Goal: Task Accomplishment & Management: Manage account settings

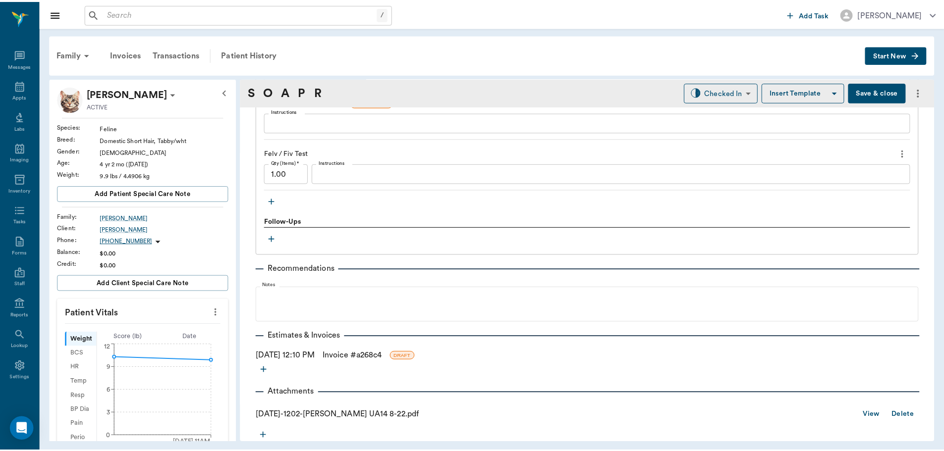
scroll to position [942, 0]
click at [354, 360] on link "Invoice # a268c4" at bounding box center [354, 355] width 59 height 12
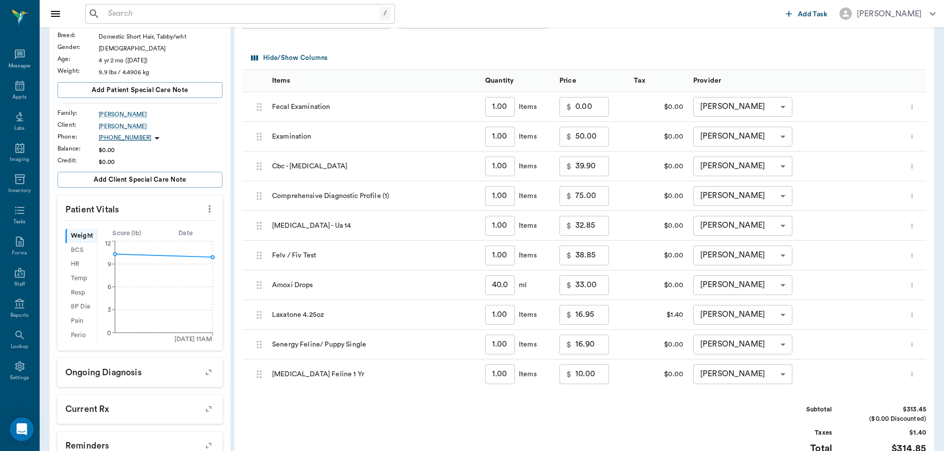
scroll to position [99, 0]
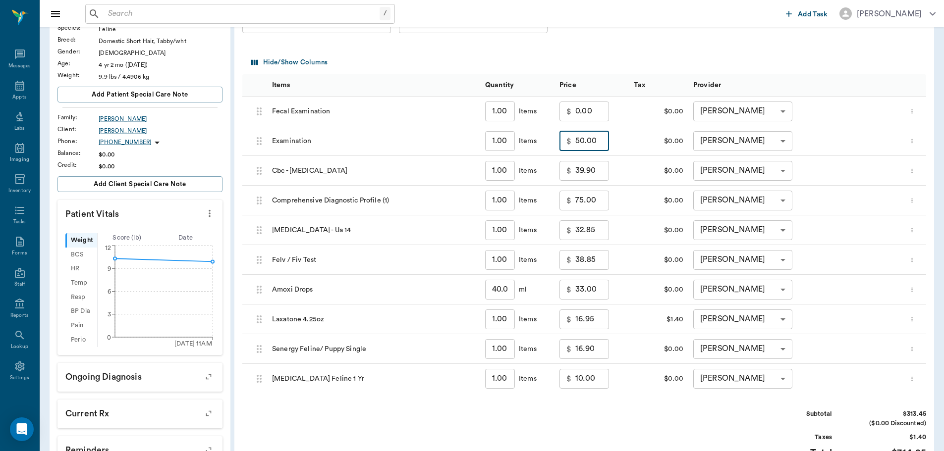
click at [584, 140] on input "50.00" at bounding box center [592, 141] width 34 height 20
click at [659, 419] on div "Subtotal $313.45 ($0.00 Discounted) Taxes $1.40 Total $314.85" at bounding box center [584, 440] width 684 height 61
click at [583, 229] on input "32.85" at bounding box center [592, 231] width 34 height 20
type input "0.00"
click at [651, 398] on div "Invoice # a268c4 DRAFT Add Item Select Client David Boley 63ec2ea952e12b0ba117c…" at bounding box center [584, 265] width 700 height 572
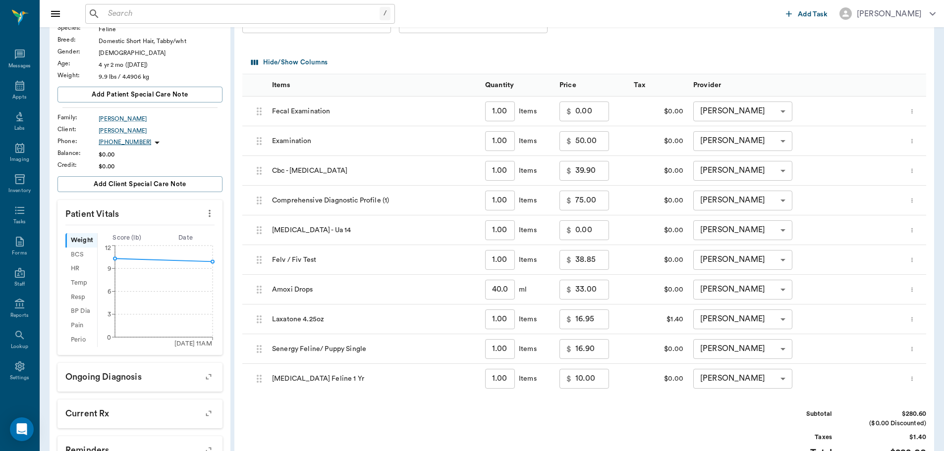
click at [663, 443] on div "Subtotal $280.60 ($0.00 Discounted) Taxes $1.40 Total $282.00" at bounding box center [584, 440] width 684 height 61
click at [601, 143] on input "50.00" at bounding box center [592, 141] width 34 height 20
type input "35.00"
drag, startPoint x: 674, startPoint y: 446, endPoint x: 672, endPoint y: 440, distance: 7.2
click at [673, 442] on div "Subtotal $265.60 ($0.00 Discounted) Taxes $1.40 Total $267.00" at bounding box center [584, 440] width 684 height 61
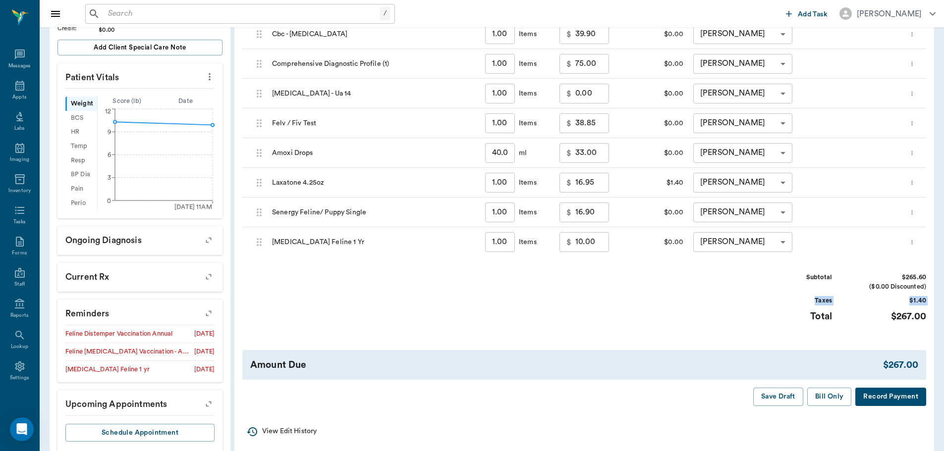
scroll to position [248, 0]
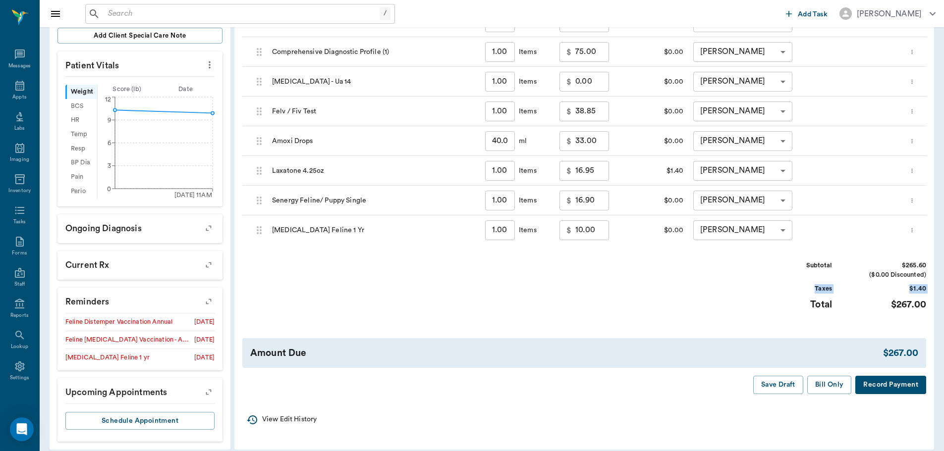
click at [655, 314] on div "Subtotal $265.60 ($0.00 Discounted) Taxes $1.40 Total $267.00" at bounding box center [584, 291] width 684 height 61
click at [777, 384] on button "Save Draft" at bounding box center [778, 385] width 50 height 18
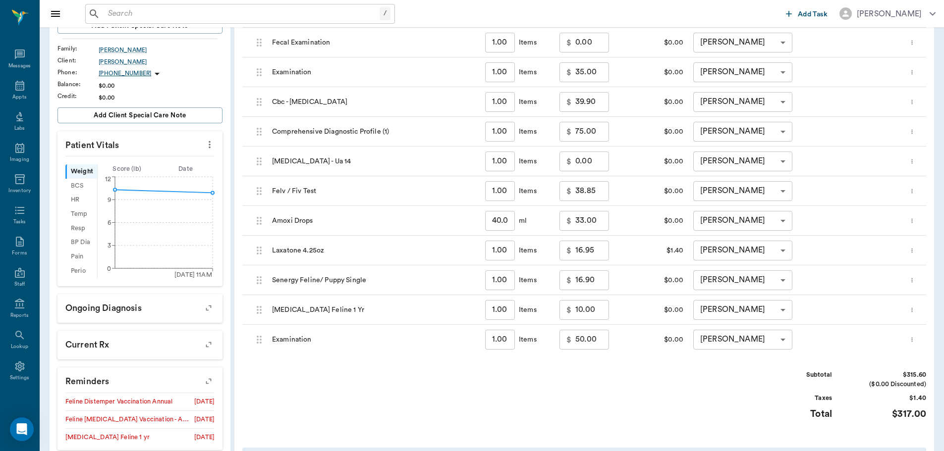
scroll to position [176, 0]
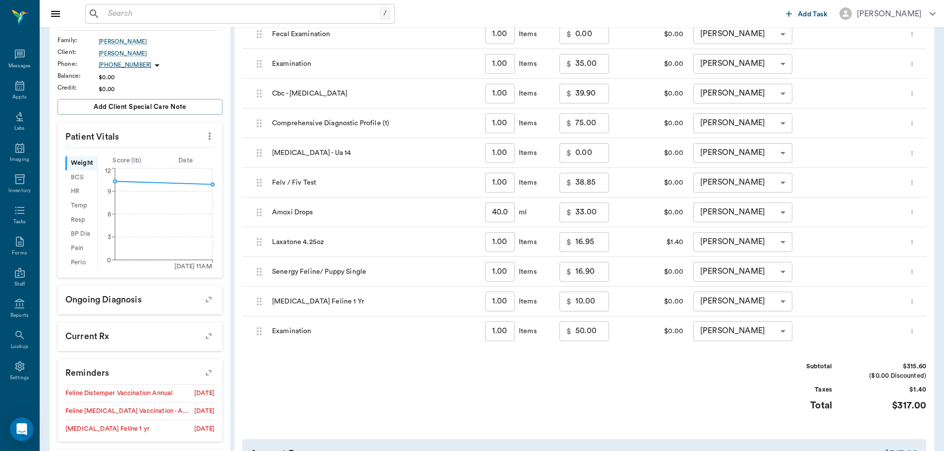
click at [912, 333] on icon "more" at bounding box center [912, 332] width 6 height 12
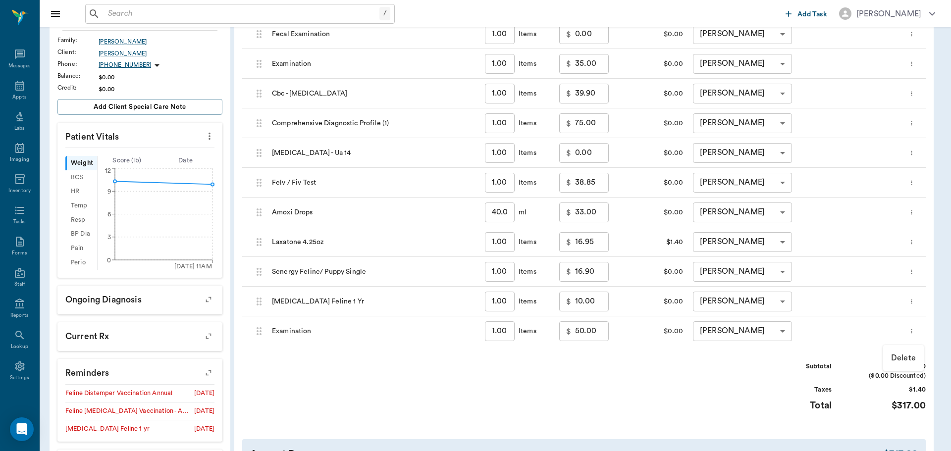
click at [734, 383] on div at bounding box center [475, 225] width 951 height 451
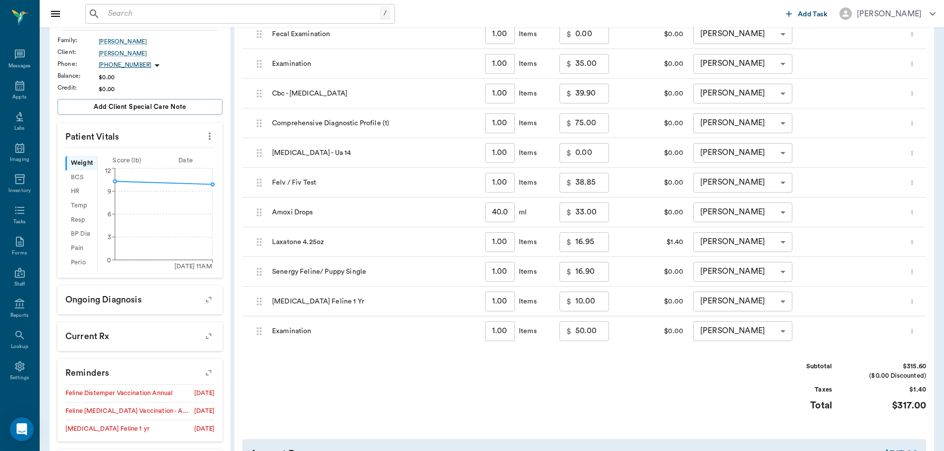
click at [909, 333] on icon "more" at bounding box center [912, 332] width 6 height 12
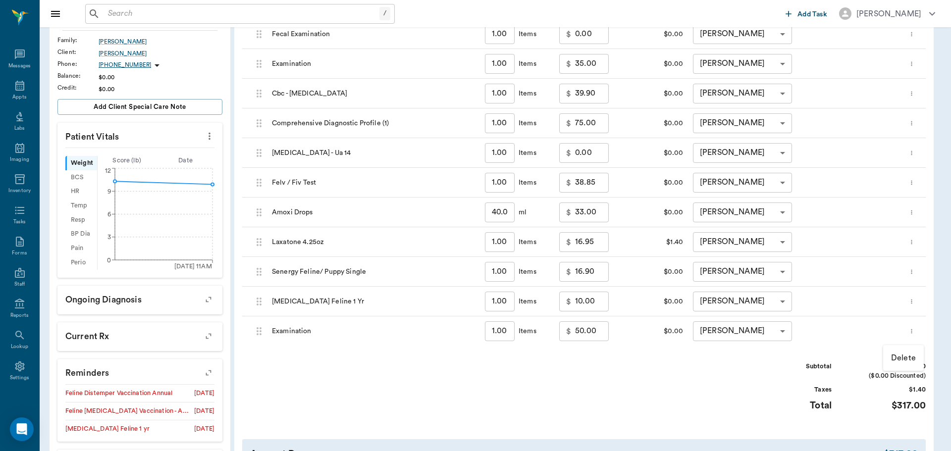
click at [897, 358] on p "Delete" at bounding box center [904, 358] width 25 height 12
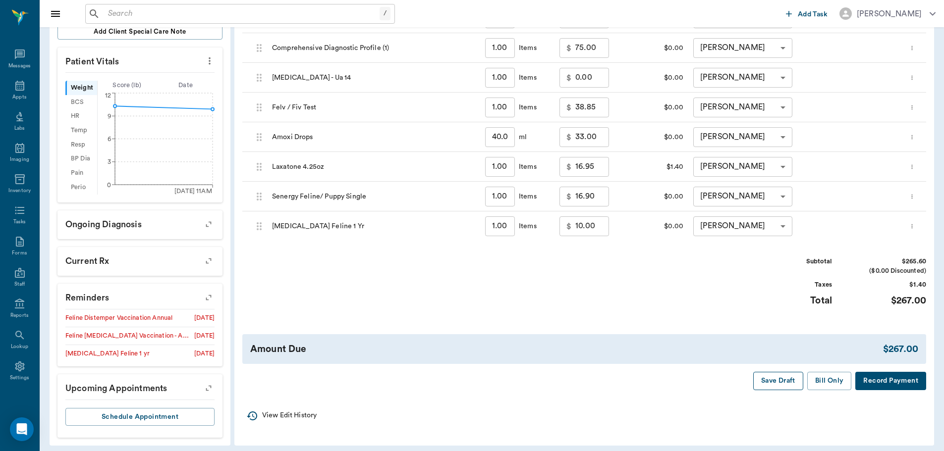
scroll to position [258, 0]
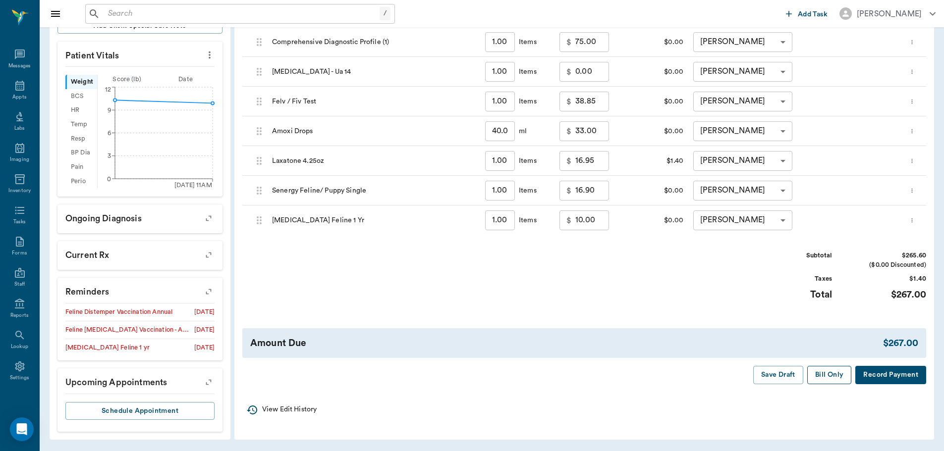
click at [825, 371] on button "Bill Only" at bounding box center [829, 375] width 45 height 18
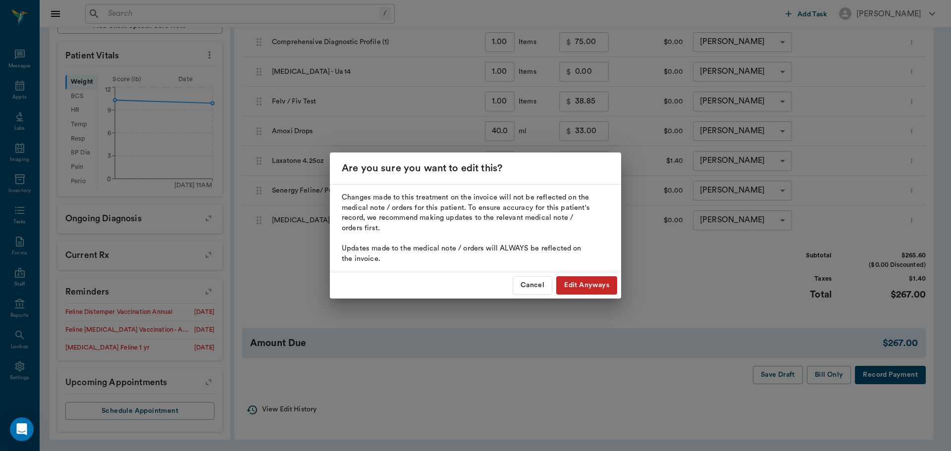
click at [574, 284] on button "Edit Anyways" at bounding box center [587, 286] width 61 height 18
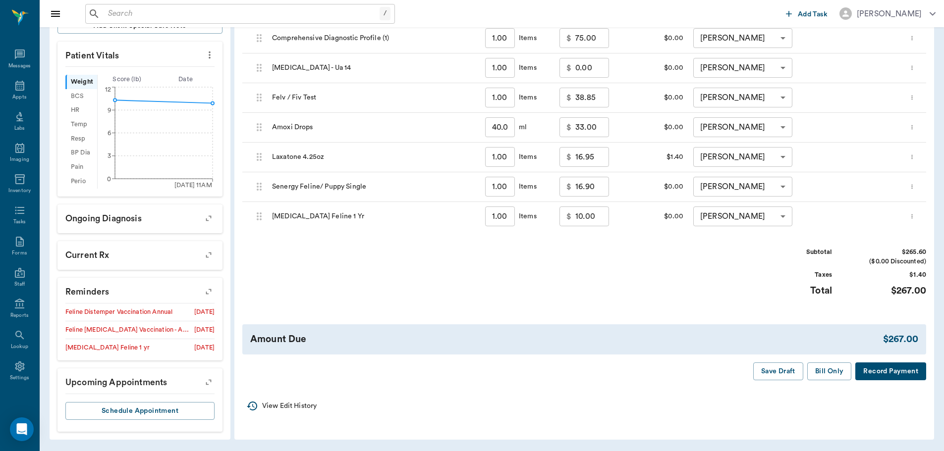
click at [831, 355] on div "Amount Due $267.00" at bounding box center [584, 340] width 684 height 30
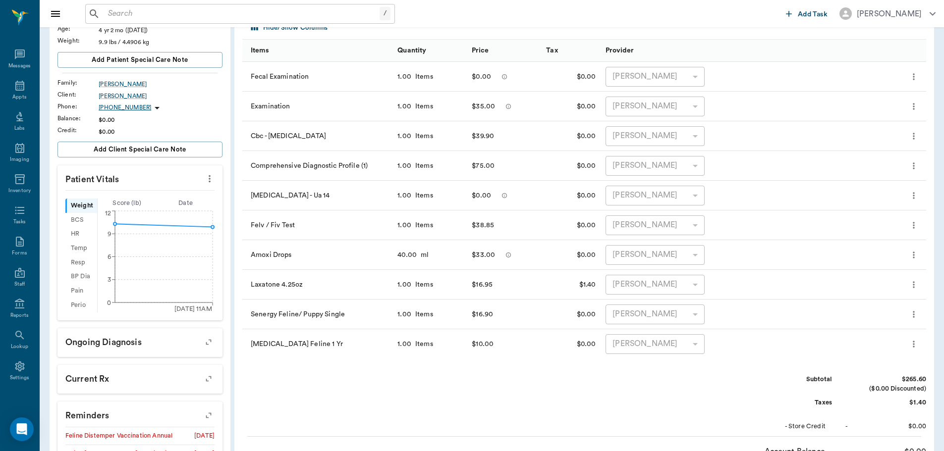
scroll to position [109, 0]
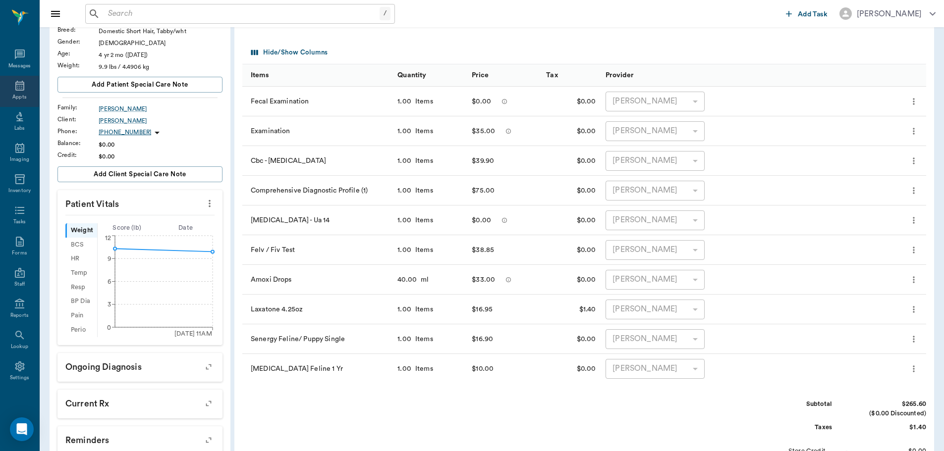
click at [21, 86] on icon at bounding box center [20, 86] width 12 height 12
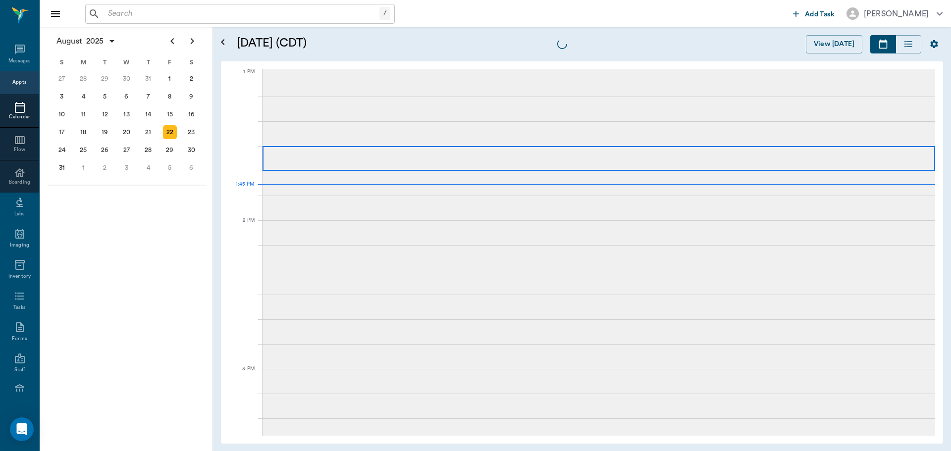
scroll to position [743, 0]
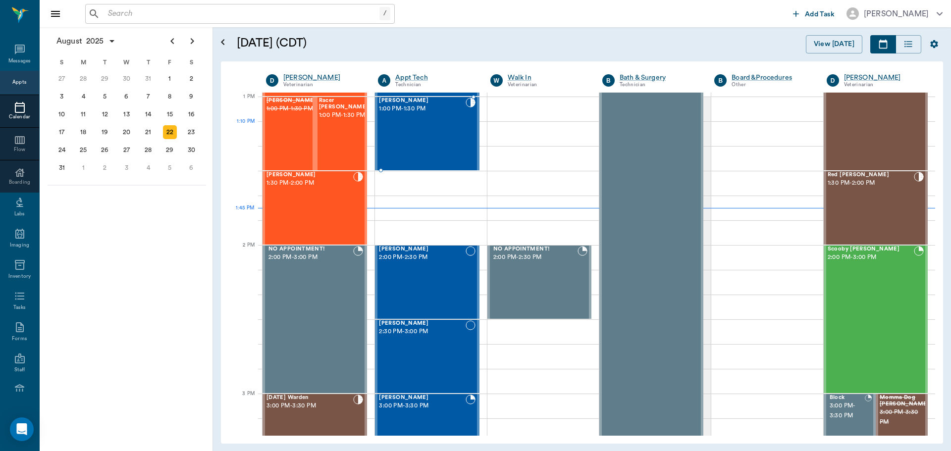
click at [451, 143] on div "Gigi Johnson 1:00 PM - 1:30 PM" at bounding box center [422, 134] width 86 height 72
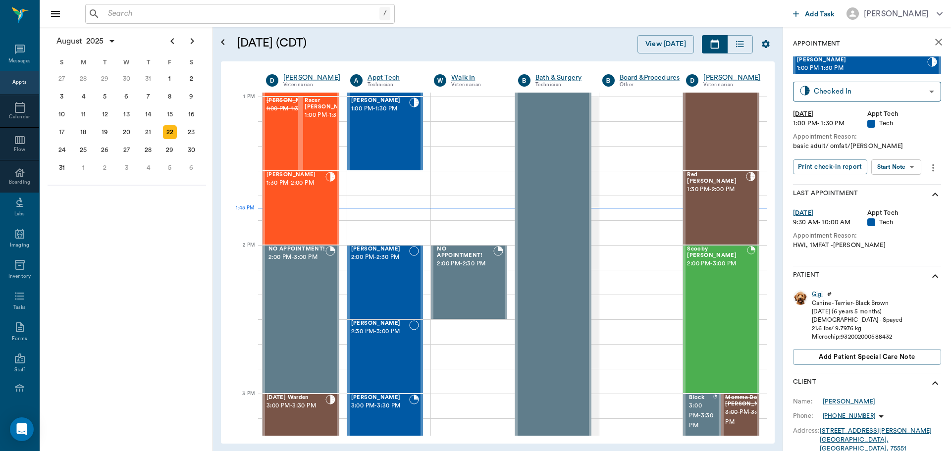
click at [907, 167] on body "/ ​ Add Task Dr. Bert Ellsworth Nectar Messages Appts Calendar Flow Boarding La…" at bounding box center [475, 225] width 951 height 451
click at [907, 183] on li "Start SOAP" at bounding box center [897, 187] width 69 height 16
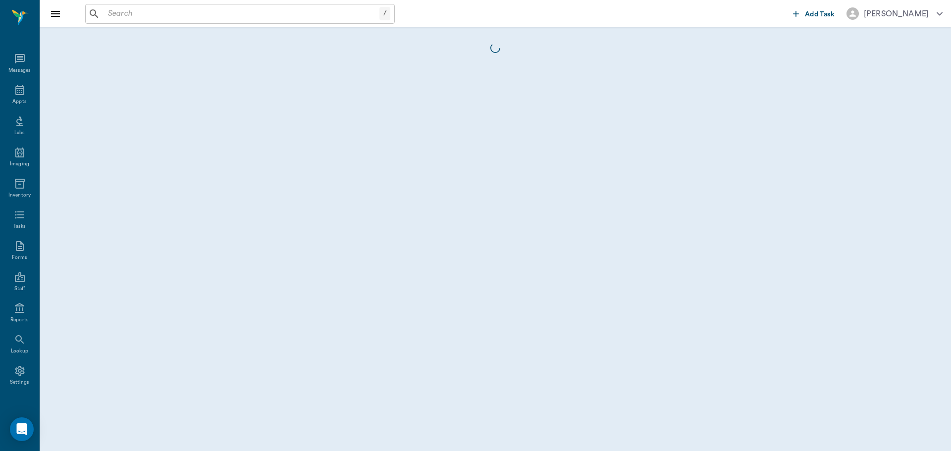
scroll to position [4, 0]
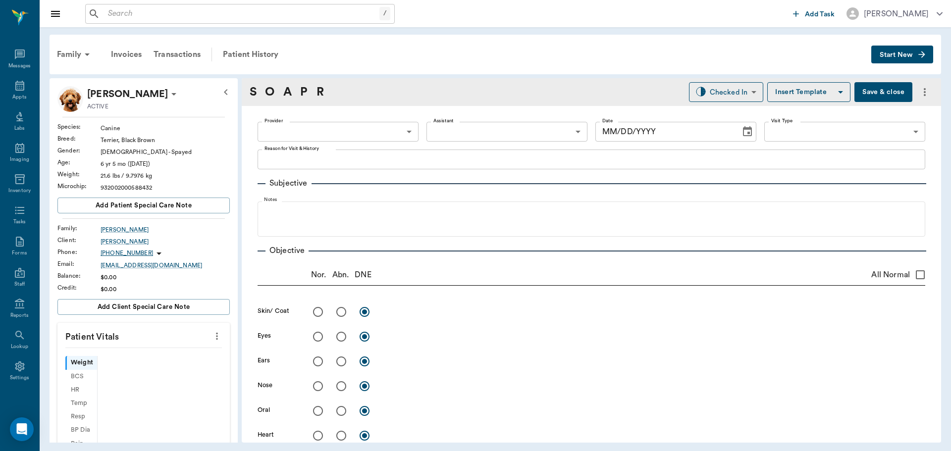
type input "63ec2f075fda476ae8351a4c"
type input "65d2be4f46e3a538d89b8c1a"
type textarea "basic adult/ omfat/Lisa"
type input "[DATE]"
click at [212, 335] on icon "more" at bounding box center [217, 337] width 11 height 12
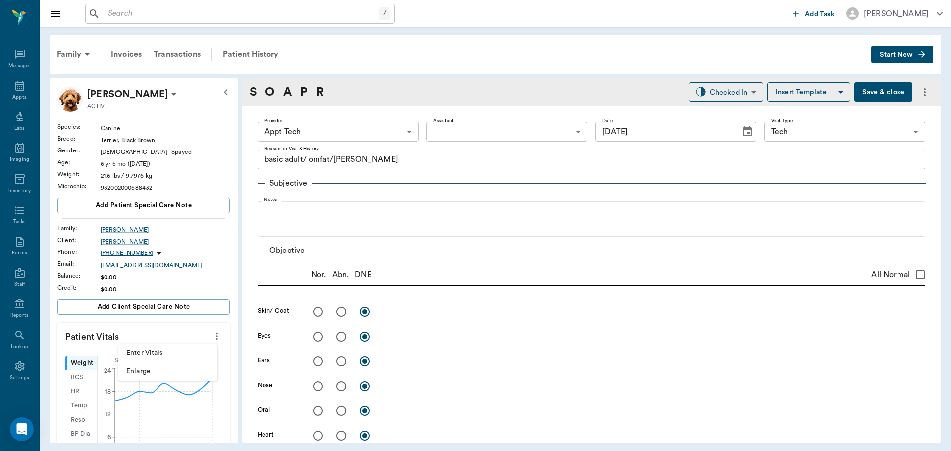
click at [179, 350] on span "Enter Vitals" at bounding box center [167, 353] width 83 height 10
click at [147, 358] on input "text" at bounding box center [143, 366] width 86 height 20
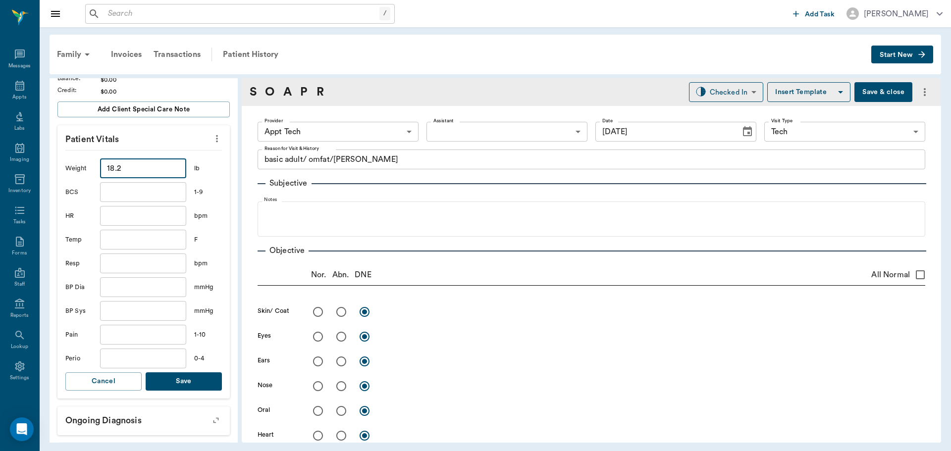
scroll to position [198, 0]
type input "18.2"
click at [189, 382] on button "Save" at bounding box center [184, 381] width 76 height 18
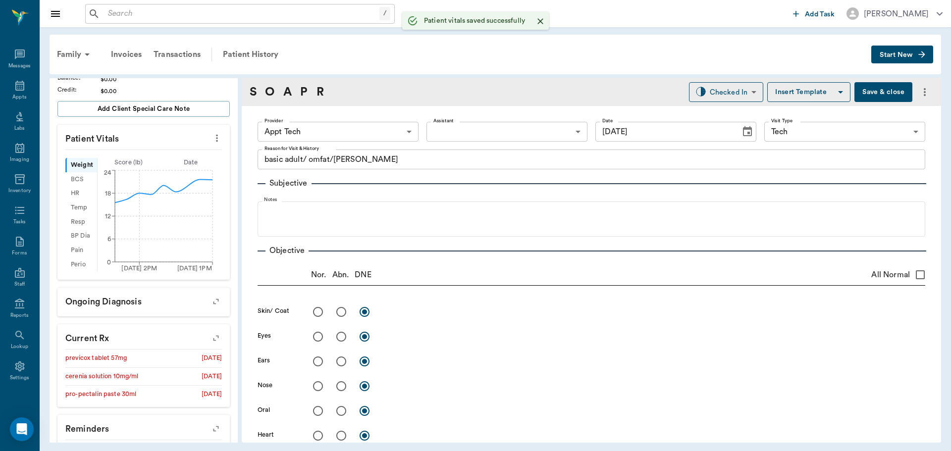
click at [331, 121] on body "/ ​ Add Task Dr. Bert Ellsworth Nectar Messages Appts Labs Imaging Inventory Ta…" at bounding box center [475, 225] width 951 height 451
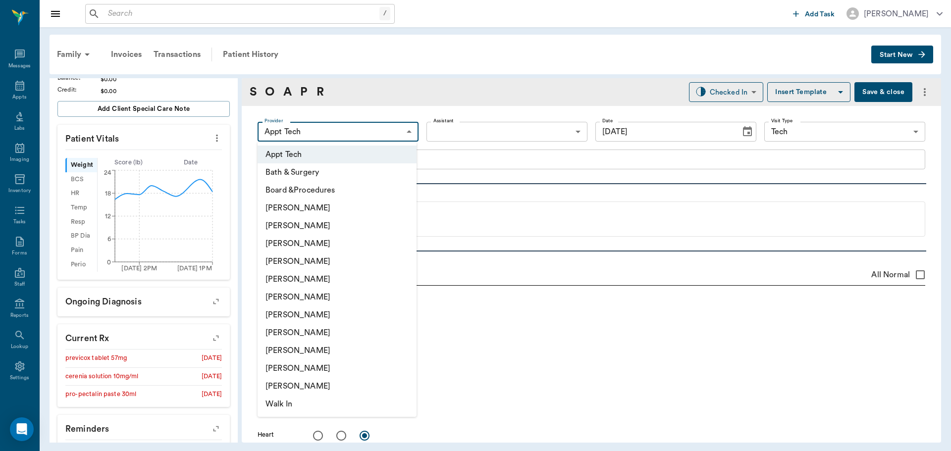
click at [333, 297] on li "Hunter Graves" at bounding box center [337, 297] width 159 height 18
type input "682b670d8bdc6f7f8feef3db"
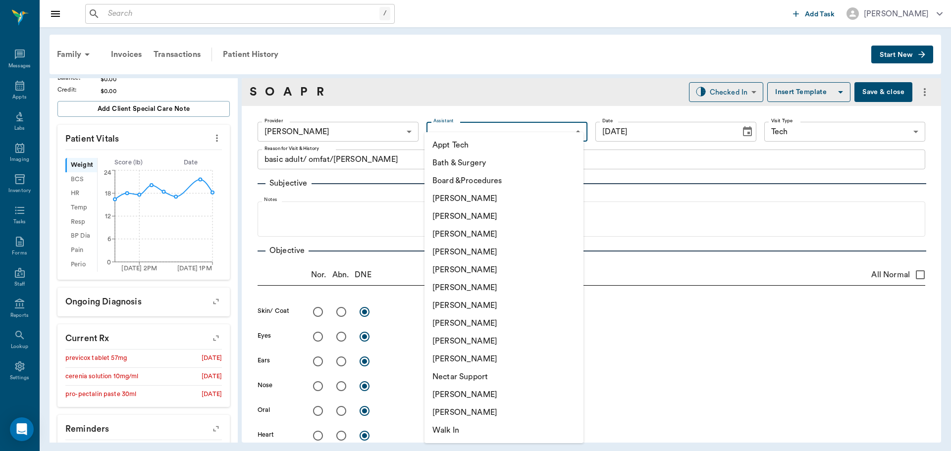
click at [463, 135] on body "/ ​ Add Task Dr. Bert Ellsworth Nectar Messages Appts Labs Imaging Inventory Ta…" at bounding box center [475, 225] width 951 height 451
click at [463, 142] on li "Appt Tech" at bounding box center [504, 145] width 159 height 18
type input "63ec2f075fda476ae8351a4c"
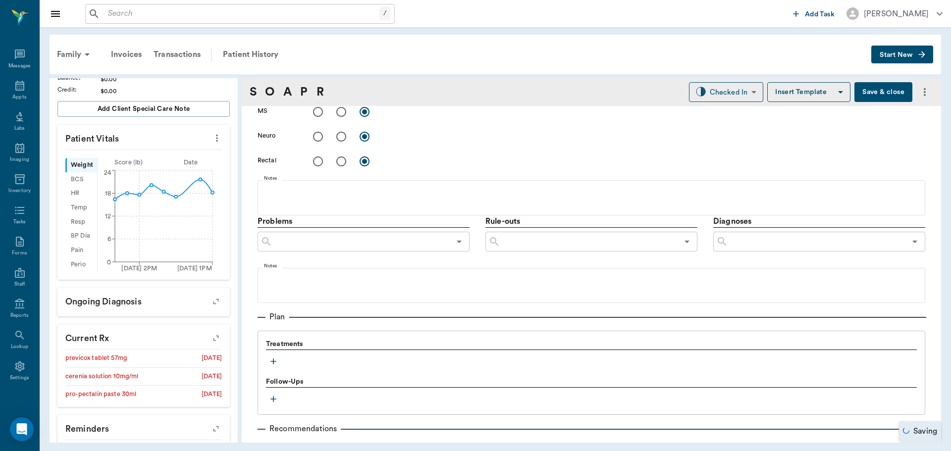
scroll to position [496, 0]
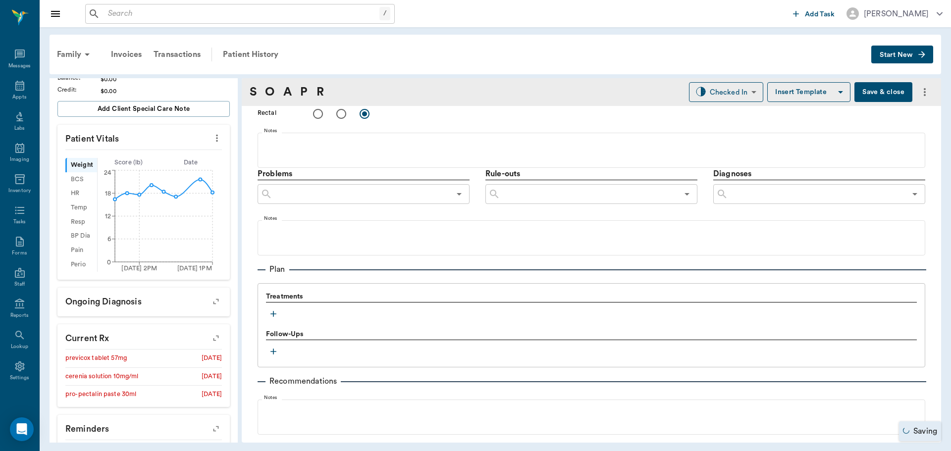
click at [270, 315] on icon "button" at bounding box center [274, 314] width 10 height 10
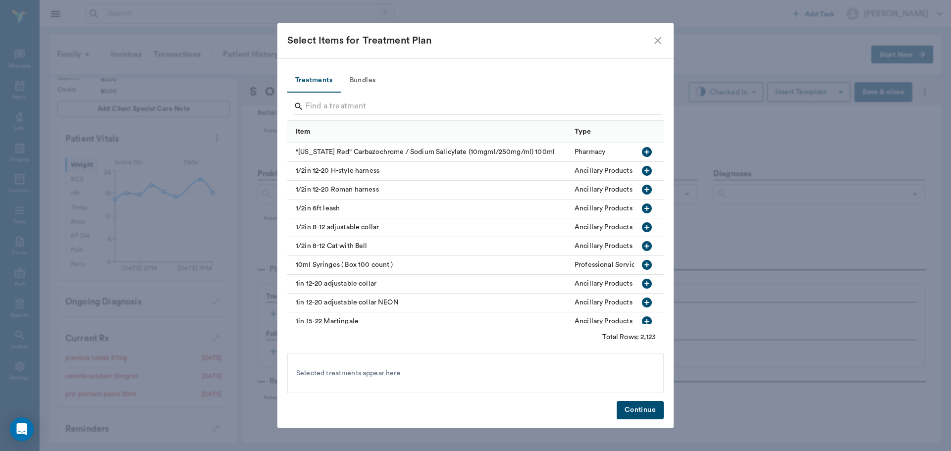
click at [343, 101] on input "Search" at bounding box center [476, 107] width 341 height 16
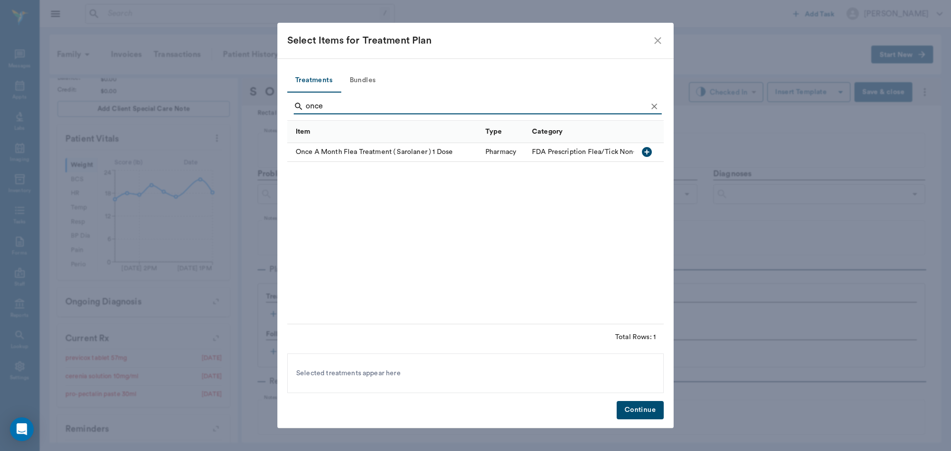
type input "once"
click at [651, 152] on icon "button" at bounding box center [647, 152] width 10 height 10
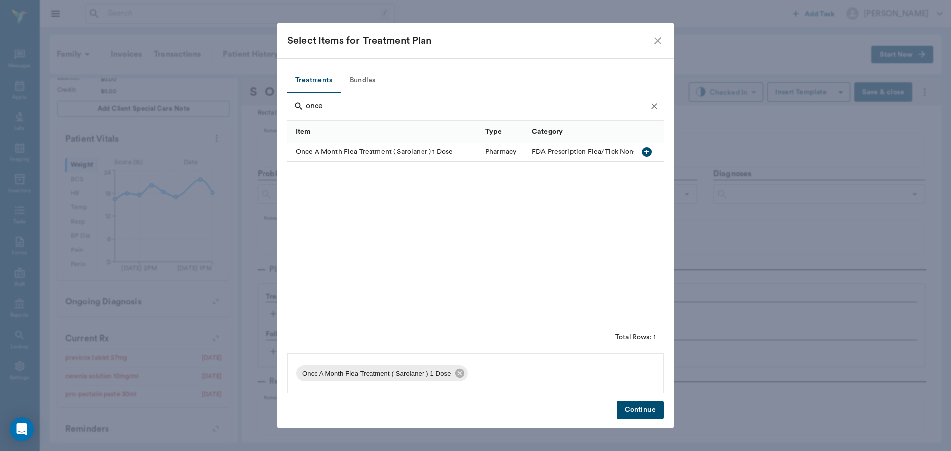
click at [659, 103] on icon "Clear" at bounding box center [655, 107] width 10 height 10
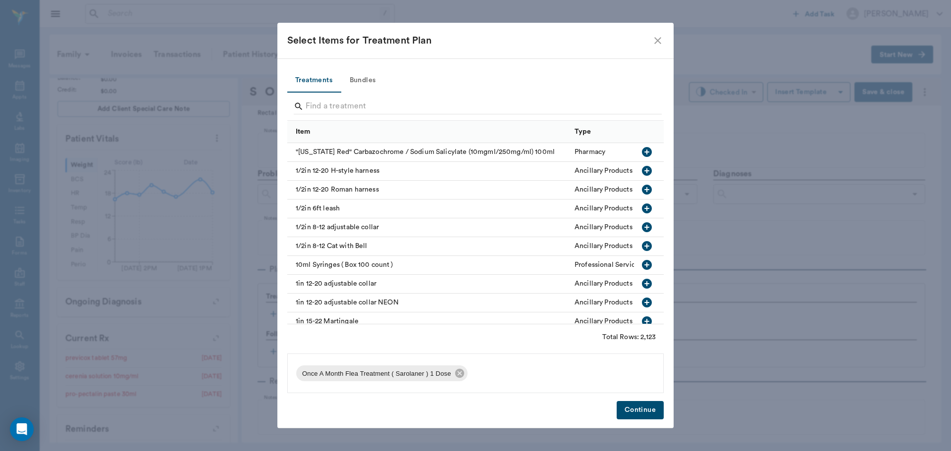
click at [359, 77] on button "Bundles" at bounding box center [362, 81] width 45 height 24
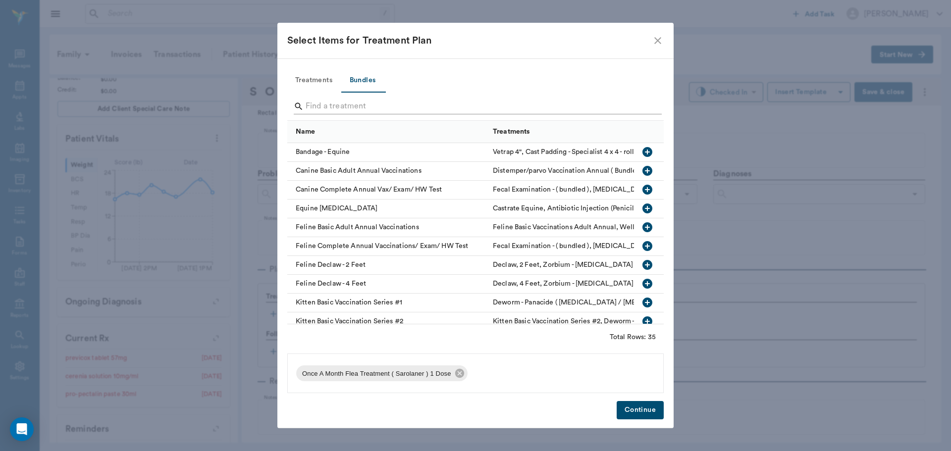
click at [365, 104] on input "Search" at bounding box center [476, 107] width 341 height 16
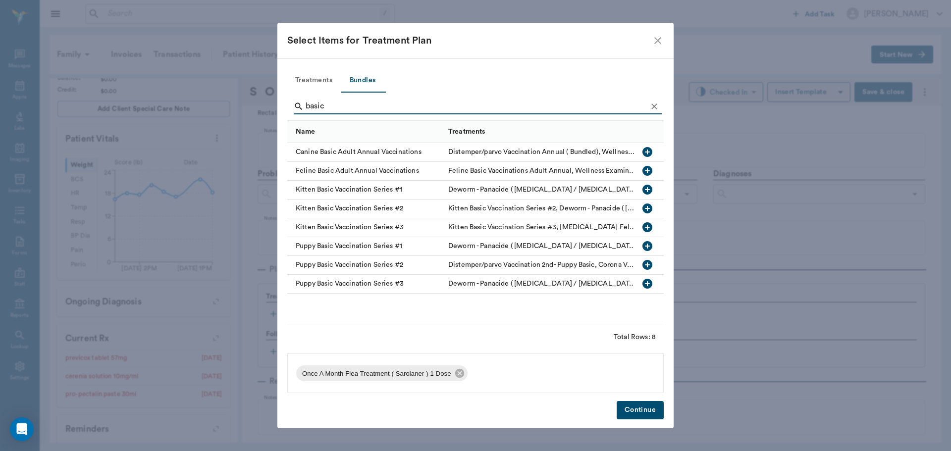
type input "basic"
click at [650, 152] on icon "button" at bounding box center [648, 152] width 10 height 10
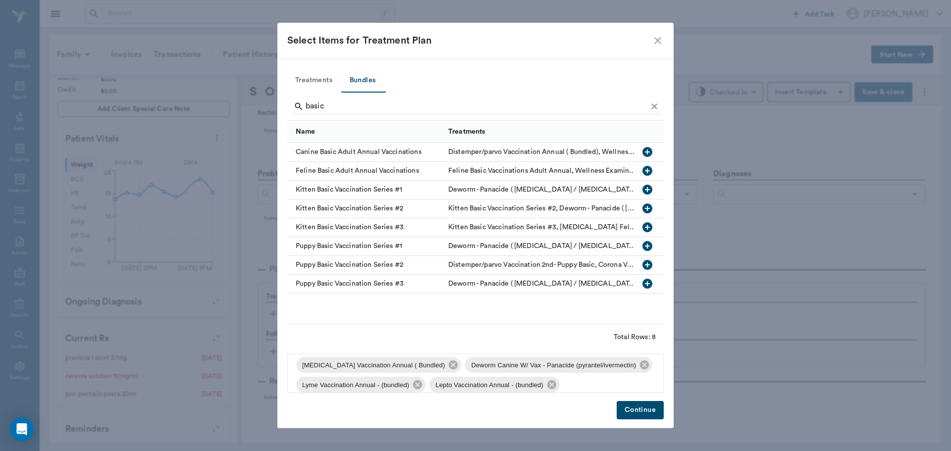
scroll to position [73, 0]
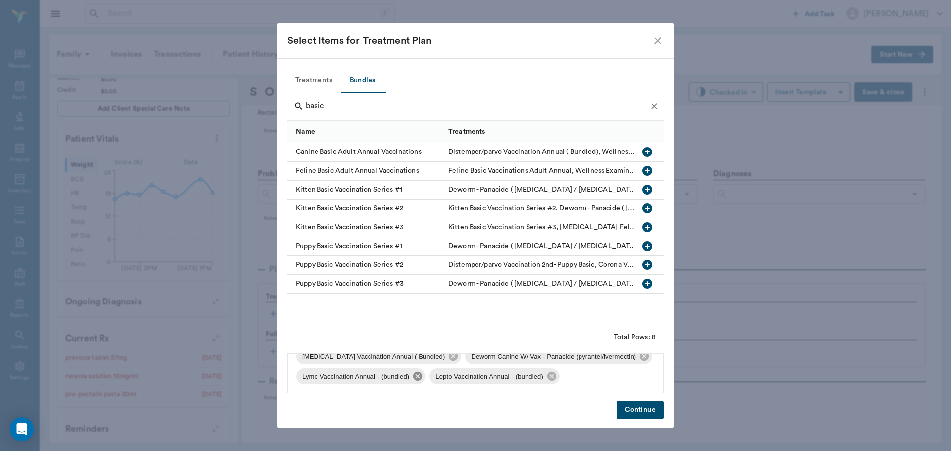
click at [418, 379] on icon at bounding box center [417, 376] width 9 height 9
click at [418, 379] on icon at bounding box center [418, 376] width 9 height 9
click at [647, 413] on button "Continue" at bounding box center [640, 410] width 47 height 18
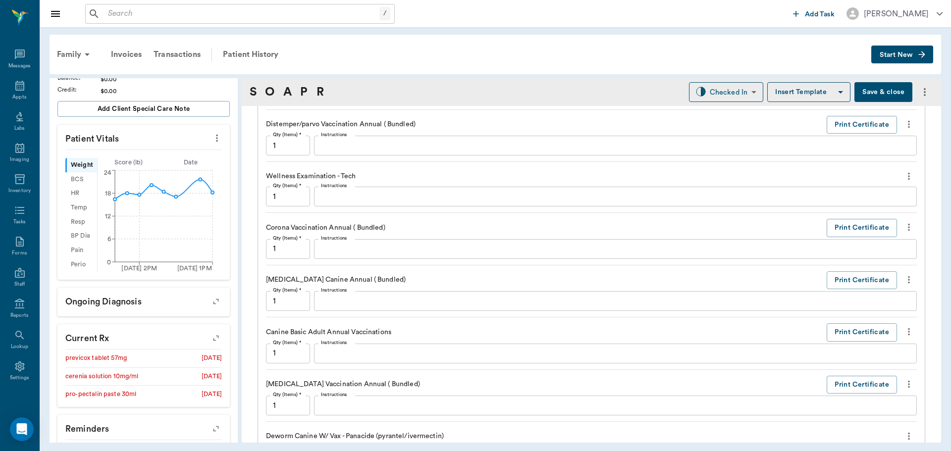
scroll to position [942, 0]
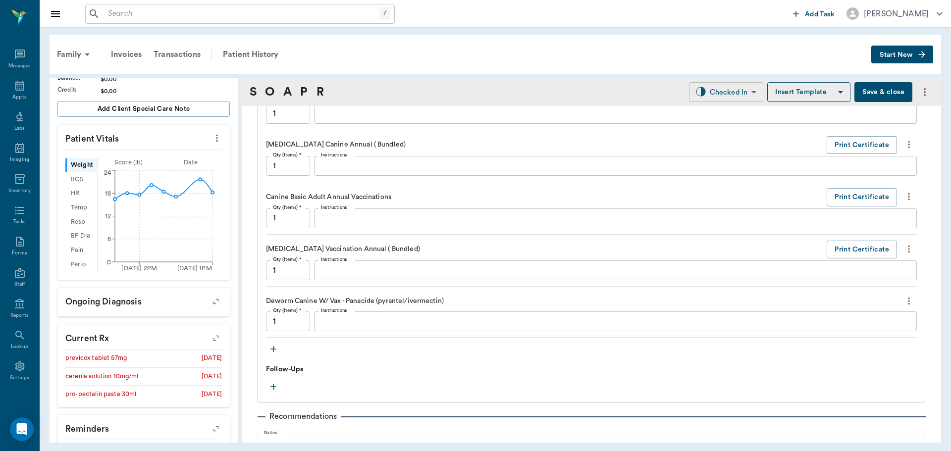
click at [719, 89] on body "/ ​ Add Task Dr. Bert Ellsworth Nectar Messages Appts Labs Imaging Inventory Ta…" at bounding box center [475, 225] width 951 height 451
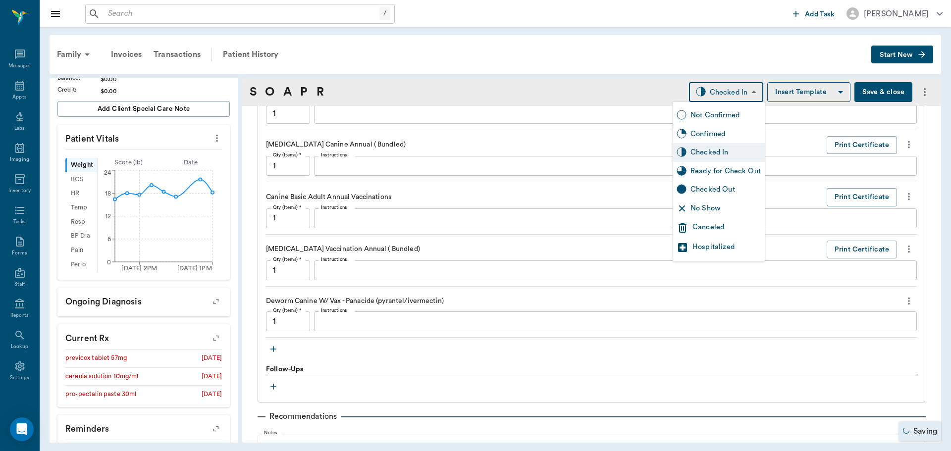
click at [728, 165] on div "Ready for Check Out" at bounding box center [719, 171] width 92 height 19
type input "READY_TO_CHECKOUT"
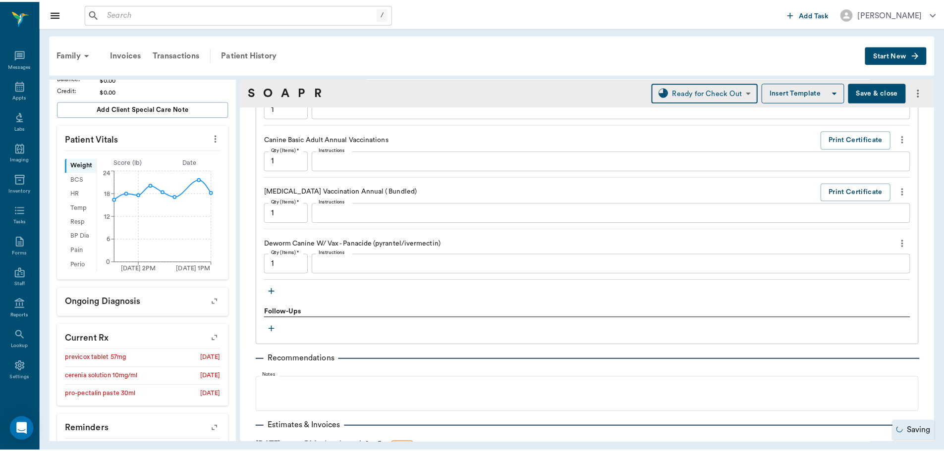
scroll to position [1072, 0]
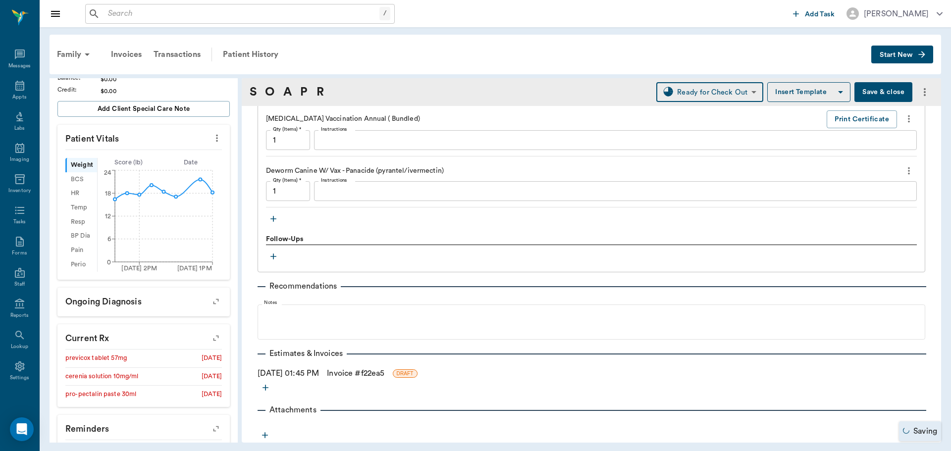
drag, startPoint x: 370, startPoint y: 375, endPoint x: 397, endPoint y: 373, distance: 27.3
click at [370, 375] on link "Invoice # f22ea5" at bounding box center [355, 374] width 57 height 12
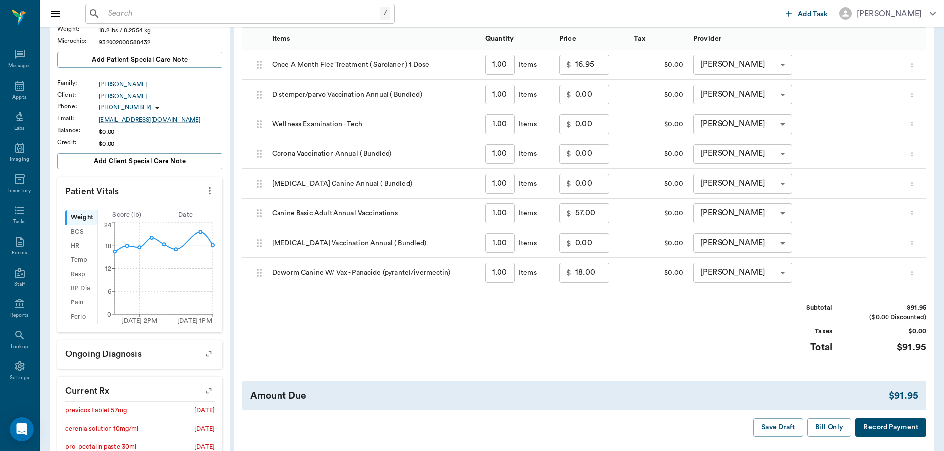
scroll to position [149, 0]
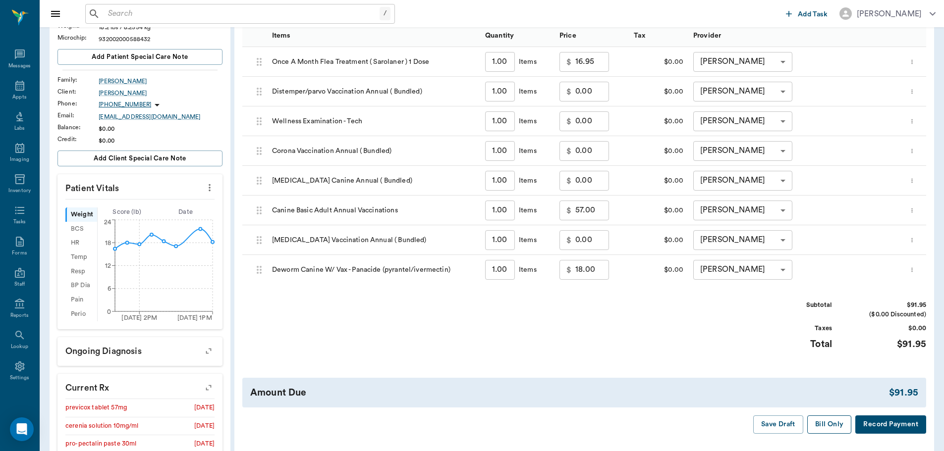
click at [818, 429] on button "Bill Only" at bounding box center [829, 425] width 45 height 18
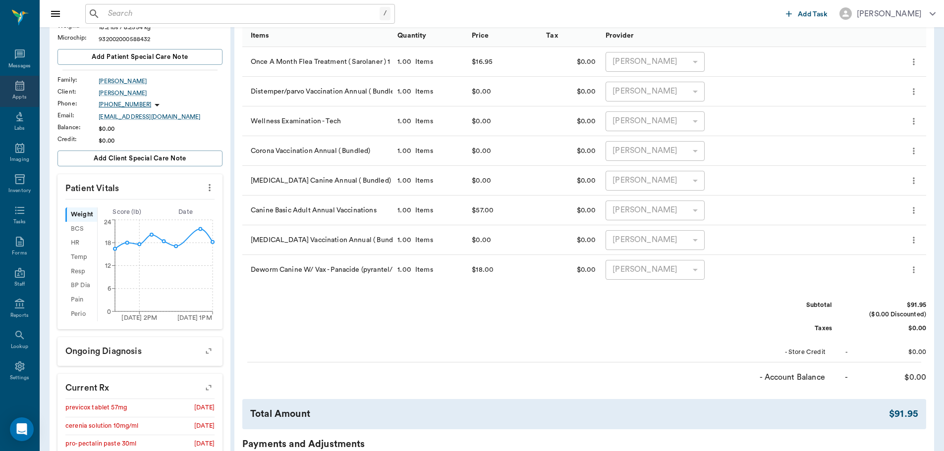
click at [11, 102] on div "Appts" at bounding box center [19, 91] width 39 height 31
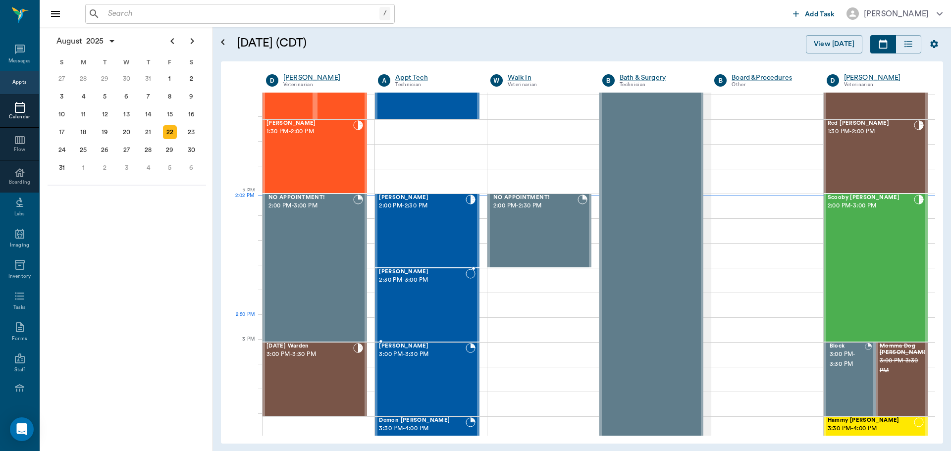
scroll to position [794, 0]
click at [398, 211] on span "2:00 PM - 2:30 PM" at bounding box center [422, 207] width 86 height 10
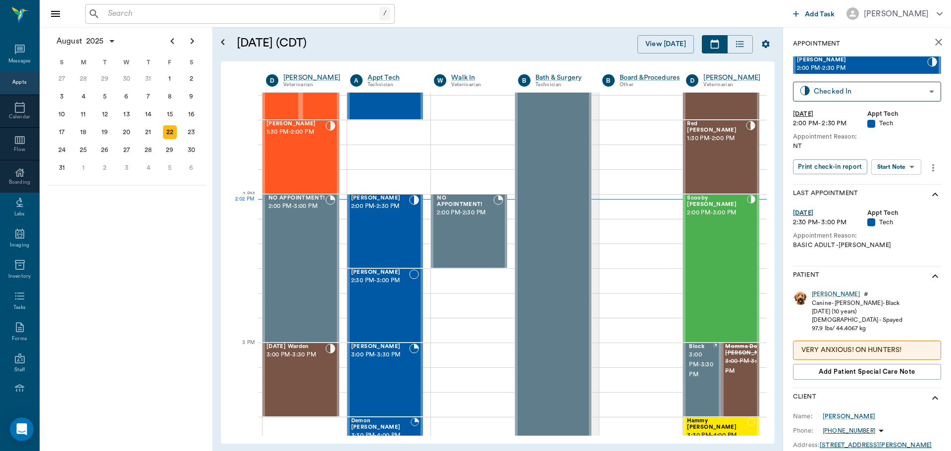
click at [908, 173] on body "/ ​ Add Task Dr. Bert Ellsworth Nectar Messages Appts Calendar Flow Boarding La…" at bounding box center [475, 225] width 951 height 451
click at [902, 193] on li "Start SOAP" at bounding box center [897, 187] width 69 height 16
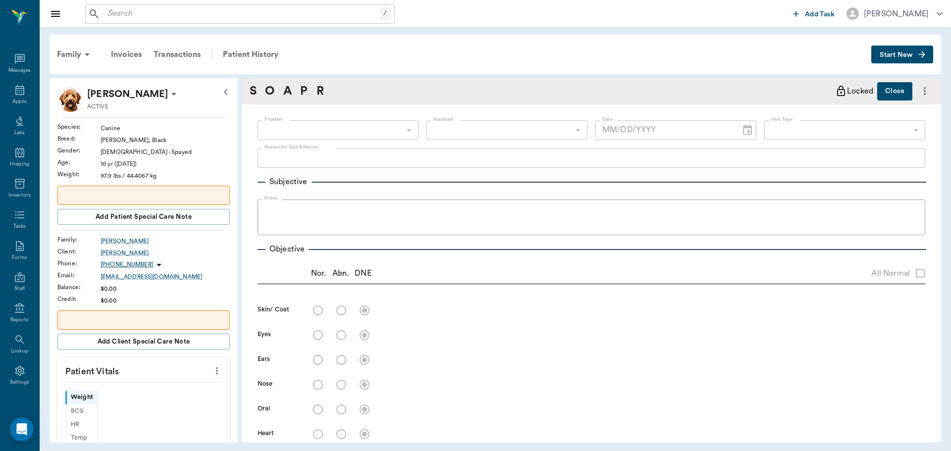
scroll to position [4, 0]
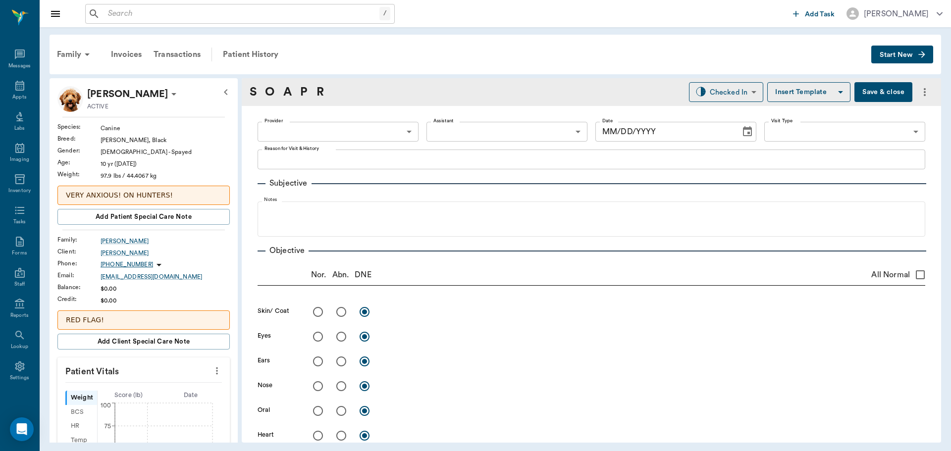
type input "63ec2f075fda476ae8351a4c"
type input "65d2be4f46e3a538d89b8c1a"
type textarea "NT"
type input "[DATE]"
click at [214, 369] on icon "more" at bounding box center [217, 371] width 11 height 12
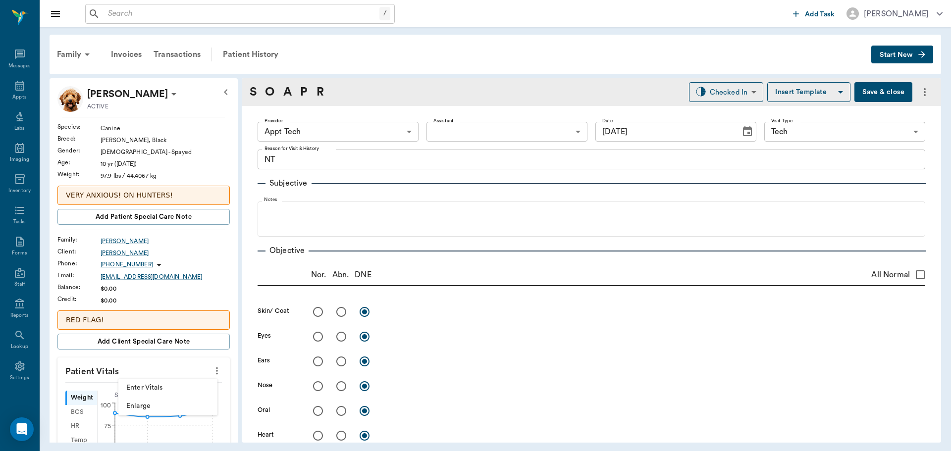
click at [191, 387] on span "Enter Vitals" at bounding box center [167, 388] width 83 height 10
click at [165, 401] on input "text" at bounding box center [143, 401] width 86 height 20
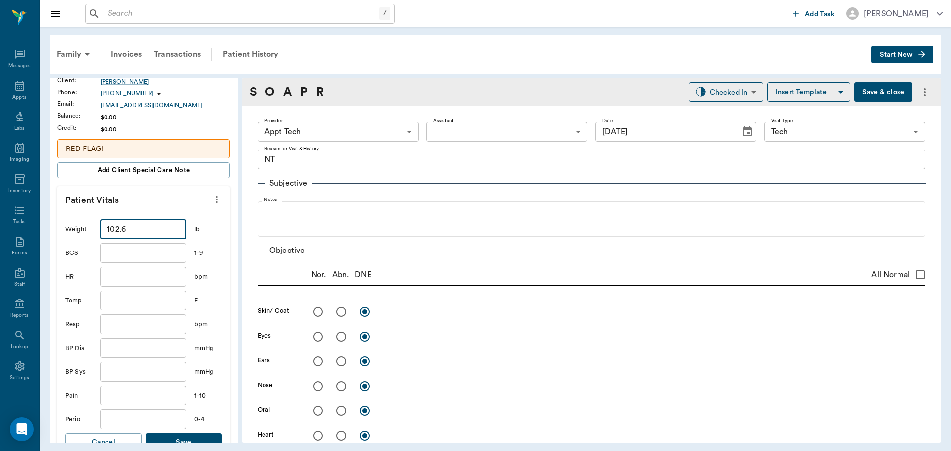
scroll to position [198, 0]
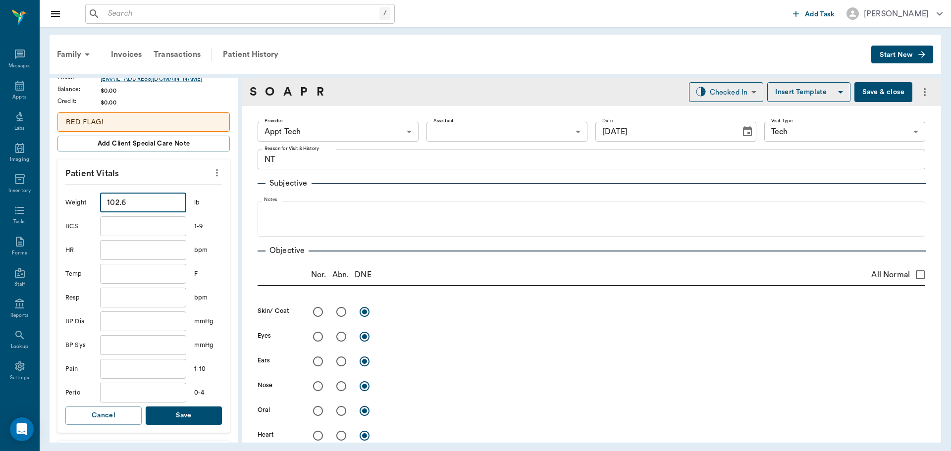
type input "102.6"
click at [180, 416] on button "Save" at bounding box center [184, 416] width 76 height 18
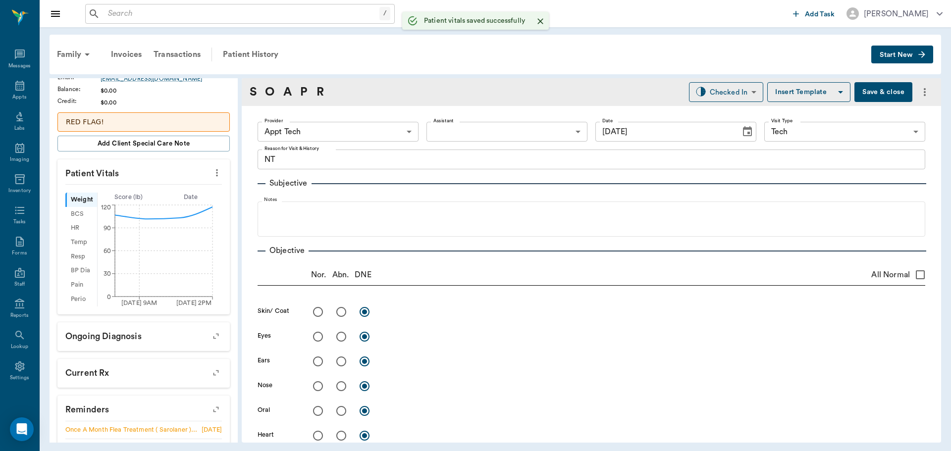
click at [369, 124] on body "/ ​ Add Task Dr. Bert Ellsworth Nectar Messages Appts Labs Imaging Inventory Ta…" at bounding box center [475, 225] width 951 height 451
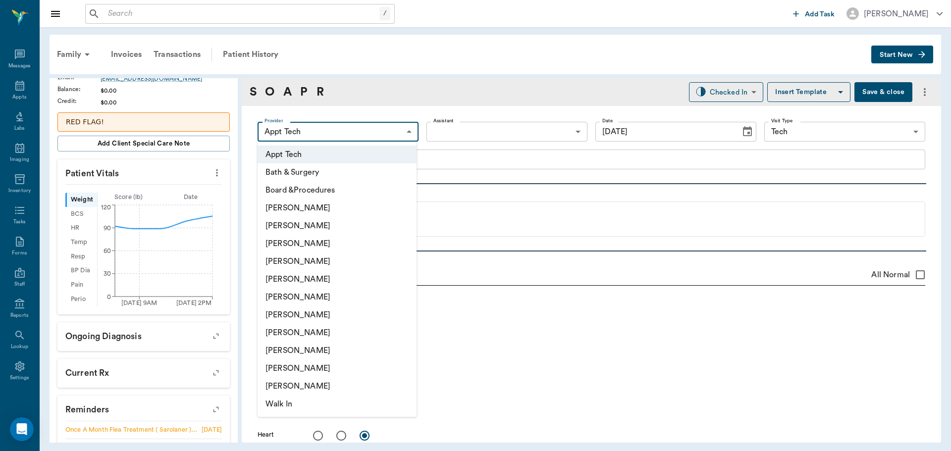
click at [360, 297] on li "Hunter Graves" at bounding box center [337, 297] width 159 height 18
type input "682b670d8bdc6f7f8feef3db"
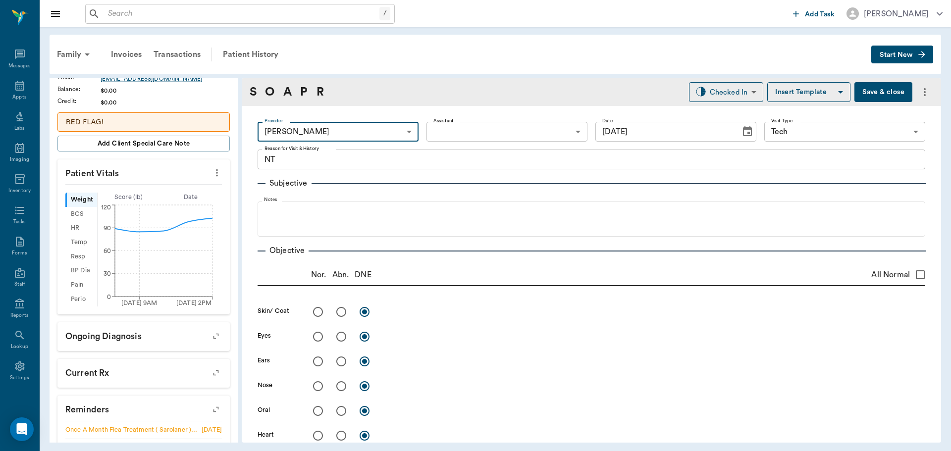
click at [445, 129] on body "/ ​ Add Task Dr. Bert Ellsworth Nectar Messages Appts Labs Imaging Inventory Ta…" at bounding box center [475, 225] width 951 height 451
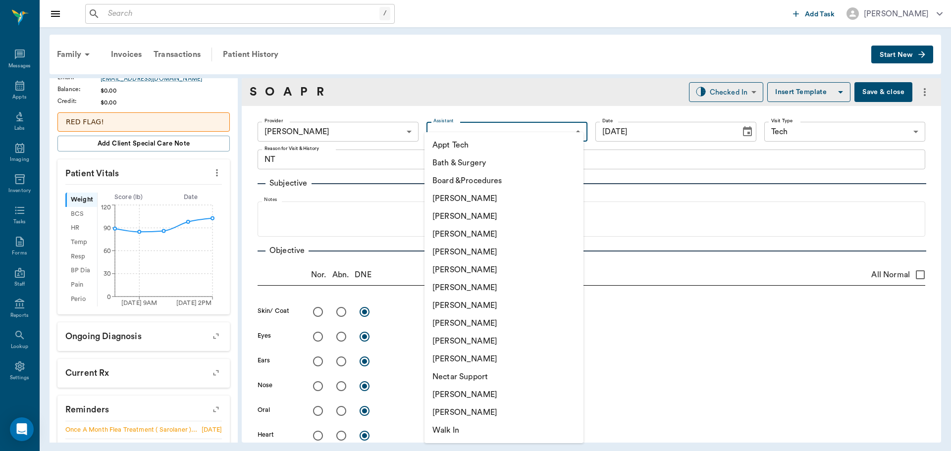
click at [449, 144] on li "Appt Tech" at bounding box center [504, 145] width 159 height 18
type input "63ec2f075fda476ae8351a4c"
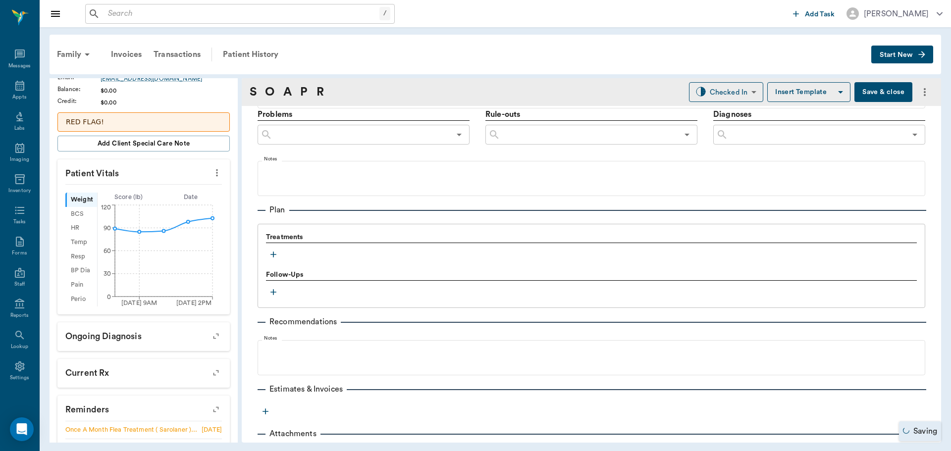
scroll to position [579, 0]
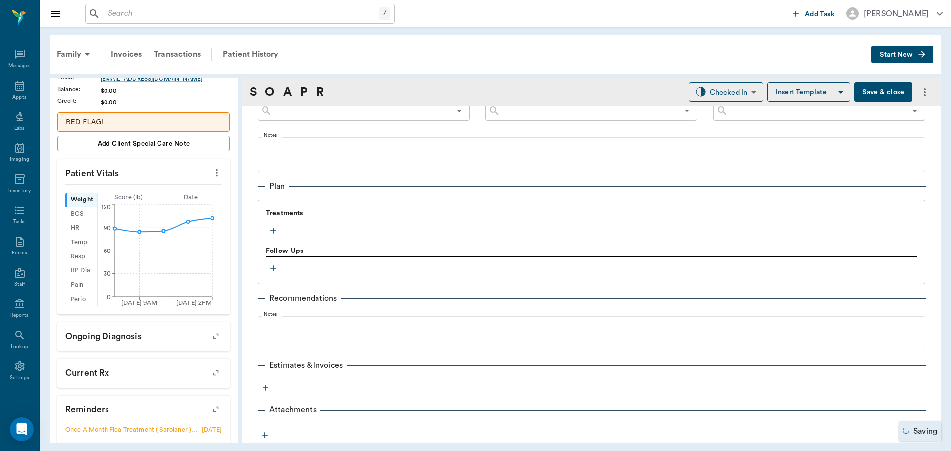
click at [275, 232] on icon "button" at bounding box center [274, 231] width 10 height 10
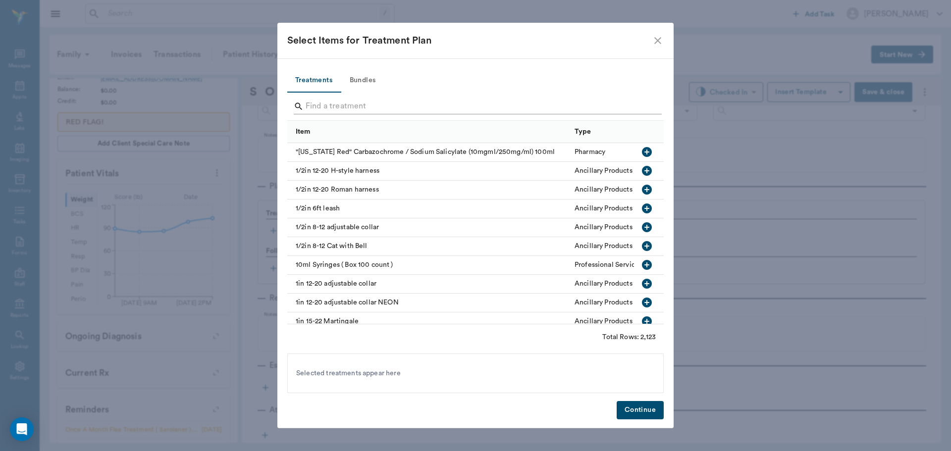
click at [432, 105] on input "Search" at bounding box center [476, 107] width 341 height 16
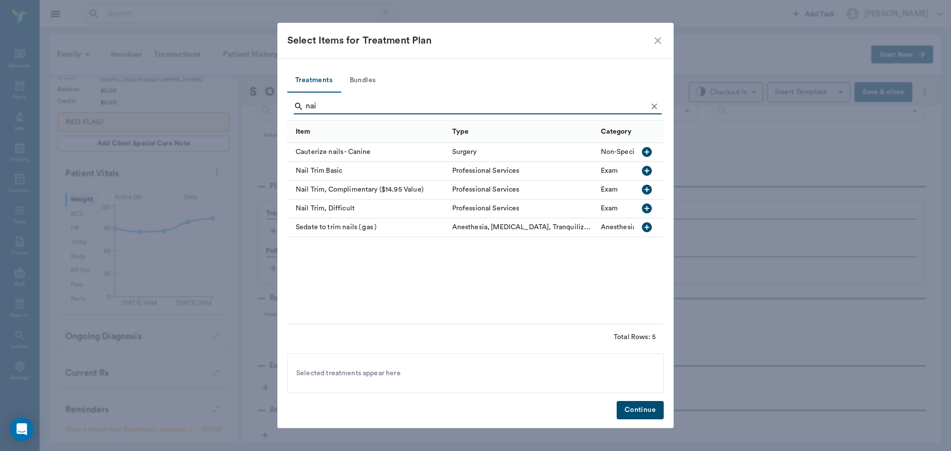
type input "nai"
click at [644, 174] on icon "button" at bounding box center [647, 171] width 10 height 10
drag, startPoint x: 641, startPoint y: 409, endPoint x: 641, endPoint y: 397, distance: 11.4
click at [641, 408] on button "Continue" at bounding box center [640, 410] width 47 height 18
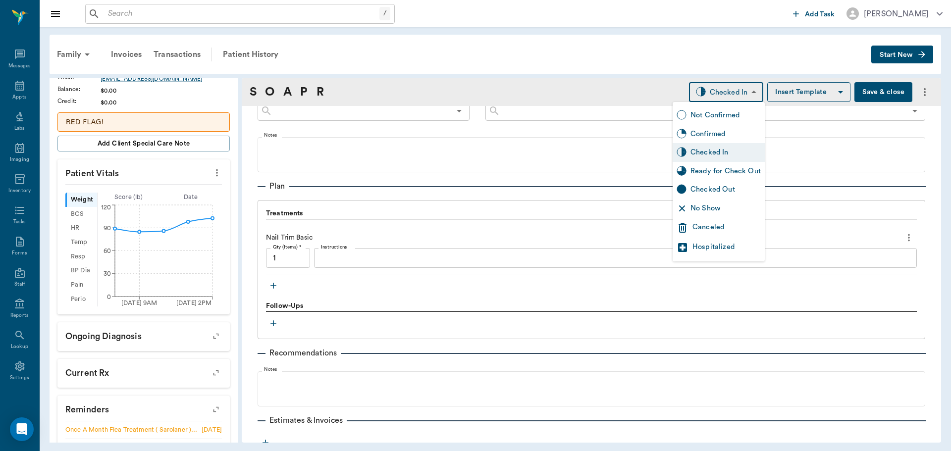
drag, startPoint x: 703, startPoint y: 95, endPoint x: 714, endPoint y: 120, distance: 27.3
click at [703, 95] on body "/ ​ Add Task Dr. Bert Ellsworth Nectar Messages Appts Labs Imaging Inventory Ta…" at bounding box center [475, 225] width 951 height 451
click at [715, 170] on div "Ready for Check Out" at bounding box center [726, 171] width 70 height 11
type input "READY_TO_CHECKOUT"
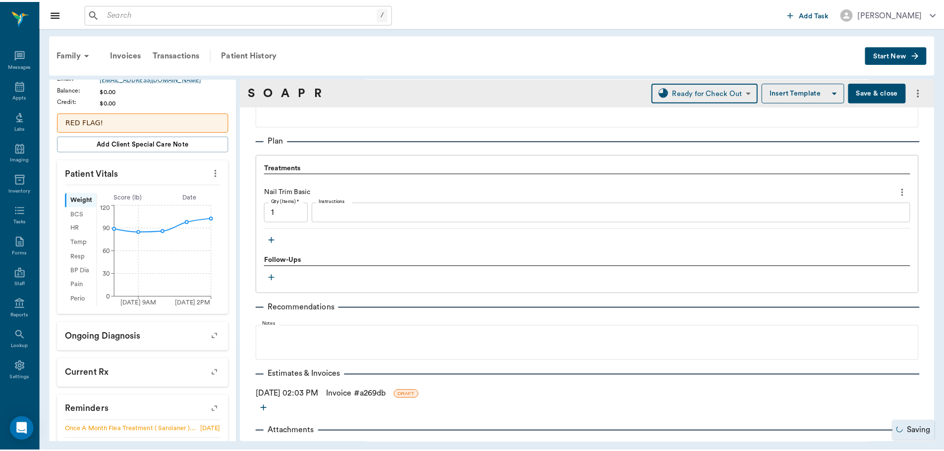
scroll to position [646, 0]
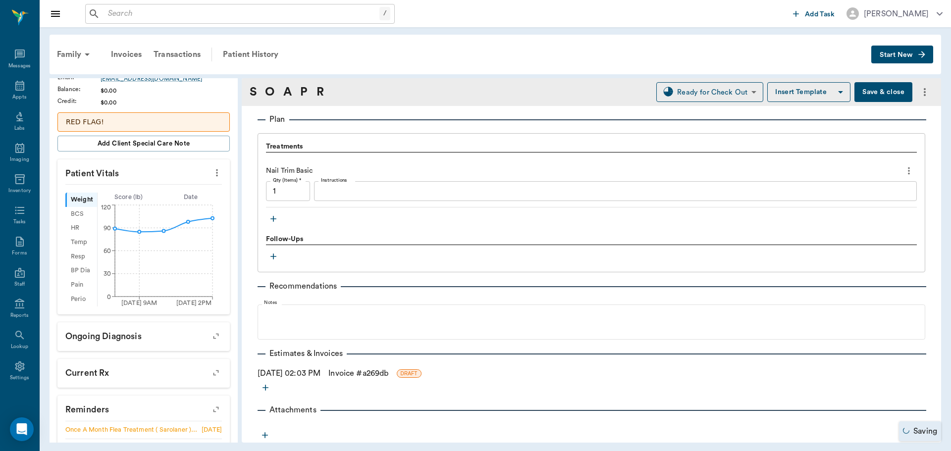
click at [353, 377] on link "Invoice # a269db" at bounding box center [359, 374] width 60 height 12
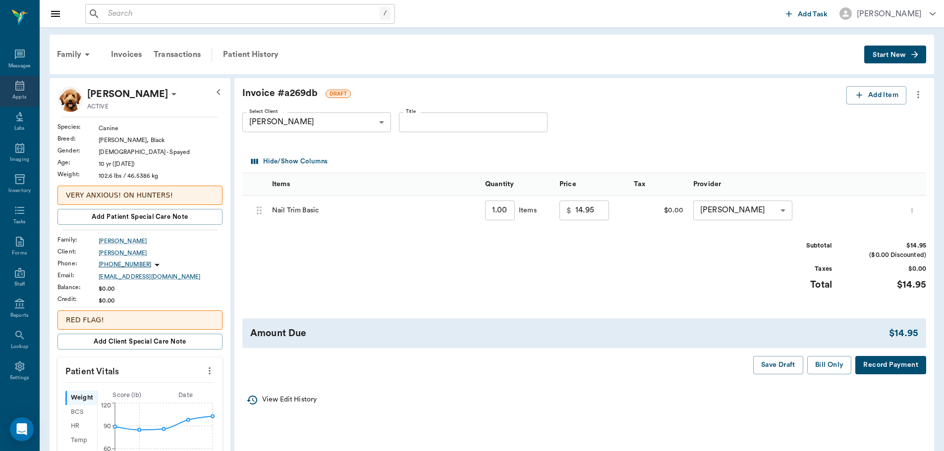
click at [14, 91] on icon at bounding box center [20, 86] width 12 height 12
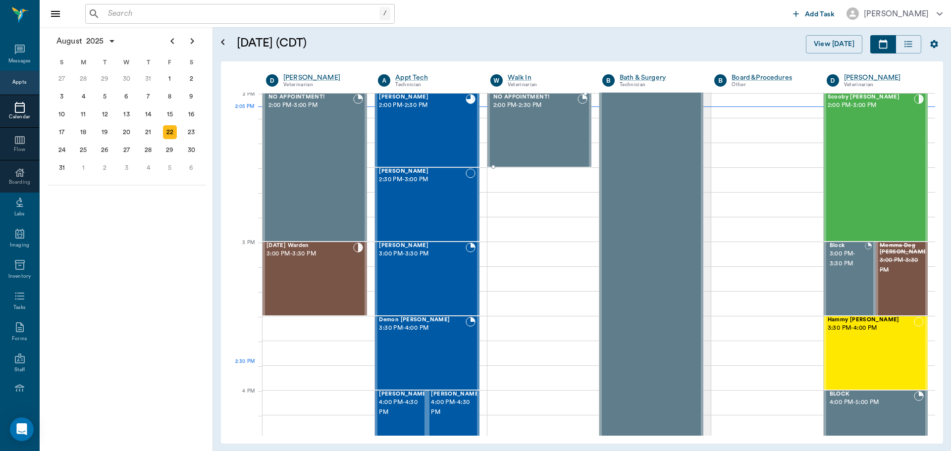
scroll to position [894, 0]
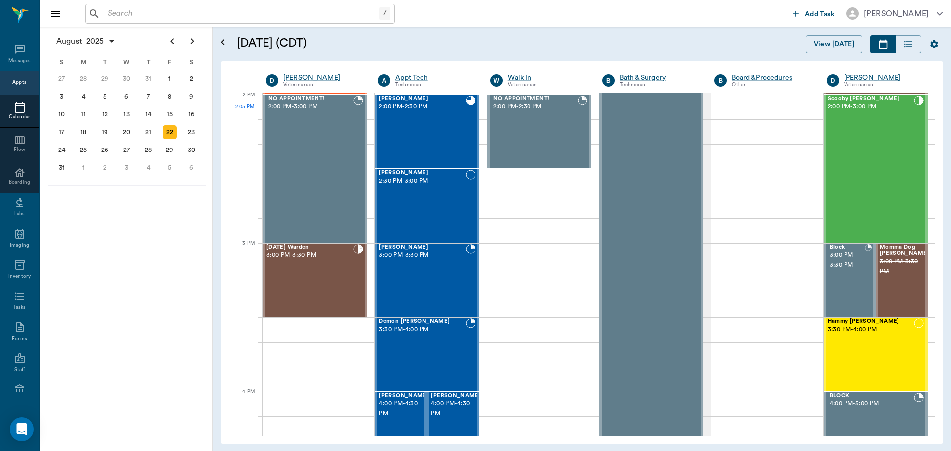
click at [169, 8] on input "text" at bounding box center [242, 14] width 276 height 14
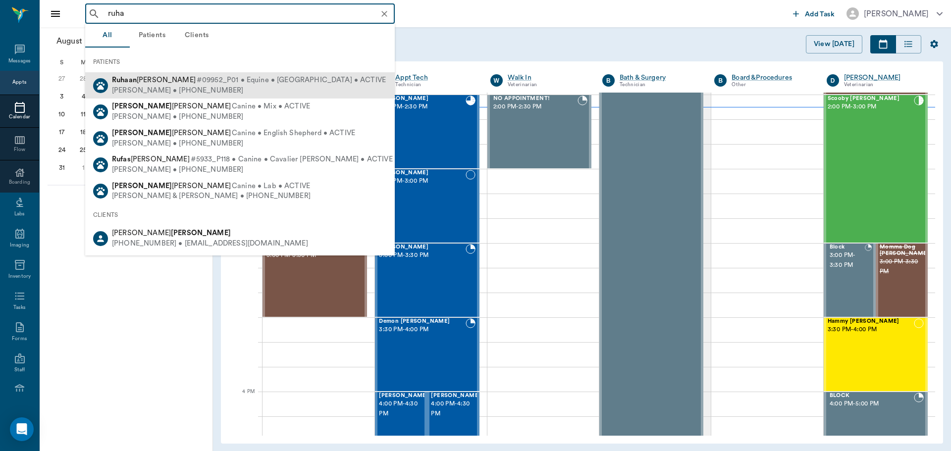
click at [152, 84] on div "Ruhaan Gallagher #09952_P01 • Equine • Arabian Cross • ACTIVE" at bounding box center [249, 80] width 274 height 10
type input "ruha"
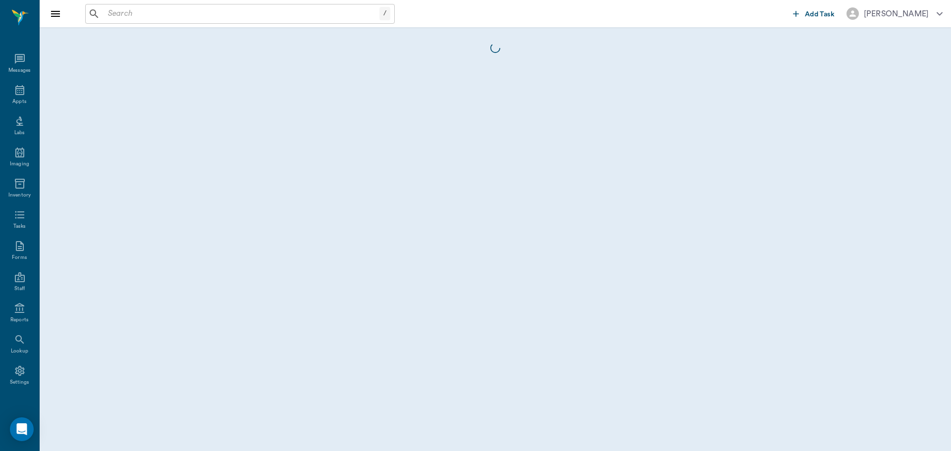
scroll to position [4, 0]
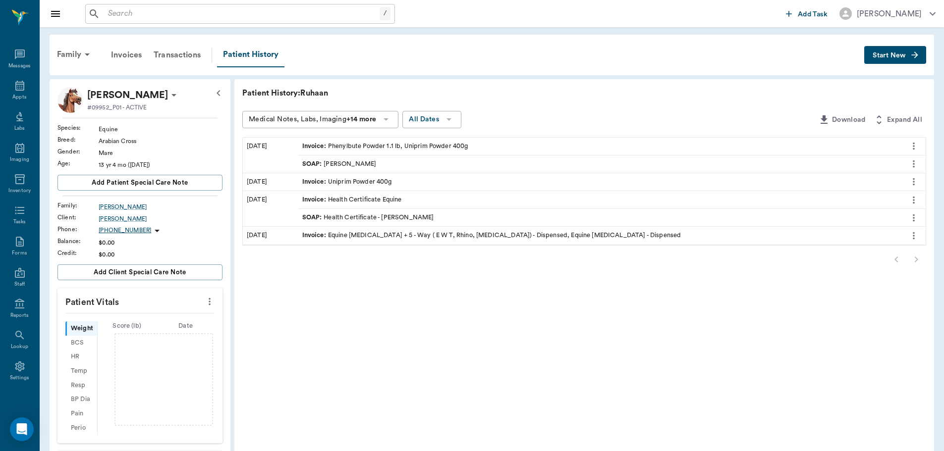
click at [128, 16] on input "text" at bounding box center [242, 14] width 276 height 14
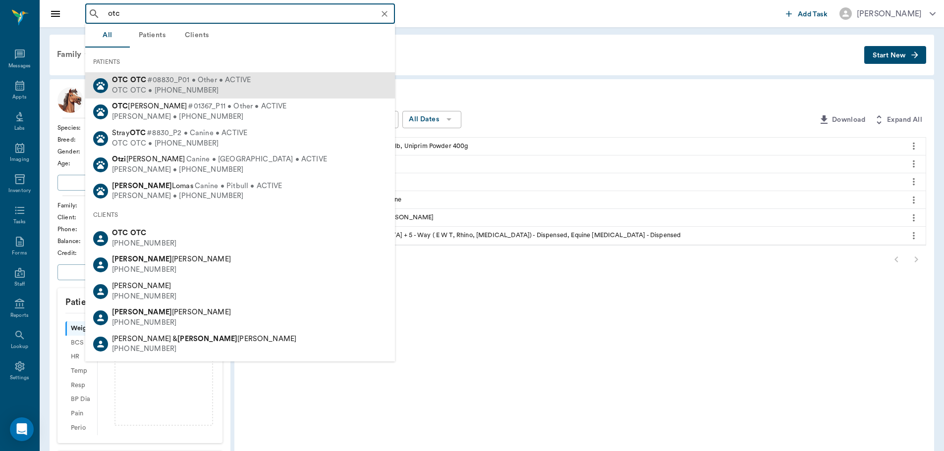
click at [191, 86] on div "OTC OTC • (555) 555-5555" at bounding box center [181, 91] width 139 height 10
type input "otc"
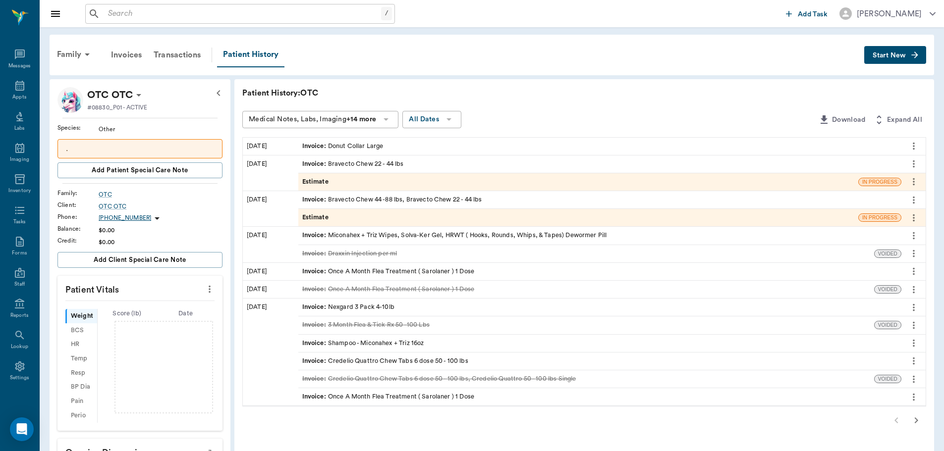
click at [890, 56] on span "Start New" at bounding box center [889, 56] width 33 height 0
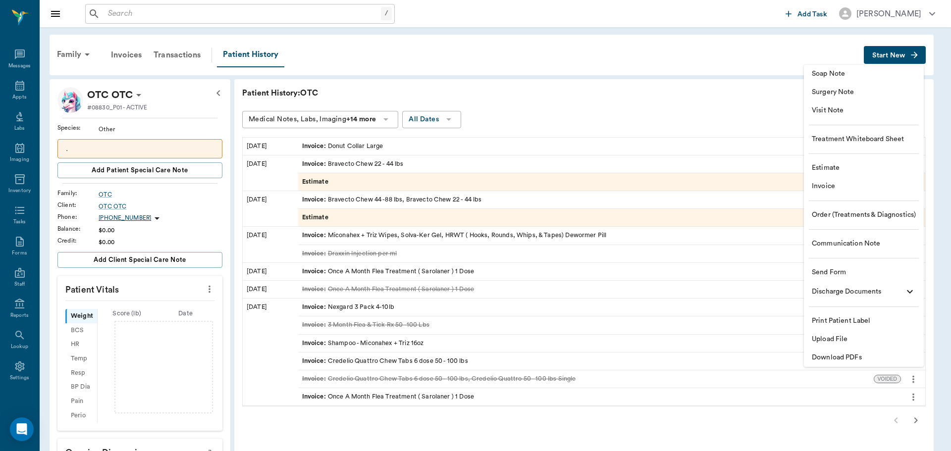
click at [860, 172] on span "Estimate" at bounding box center [864, 168] width 104 height 10
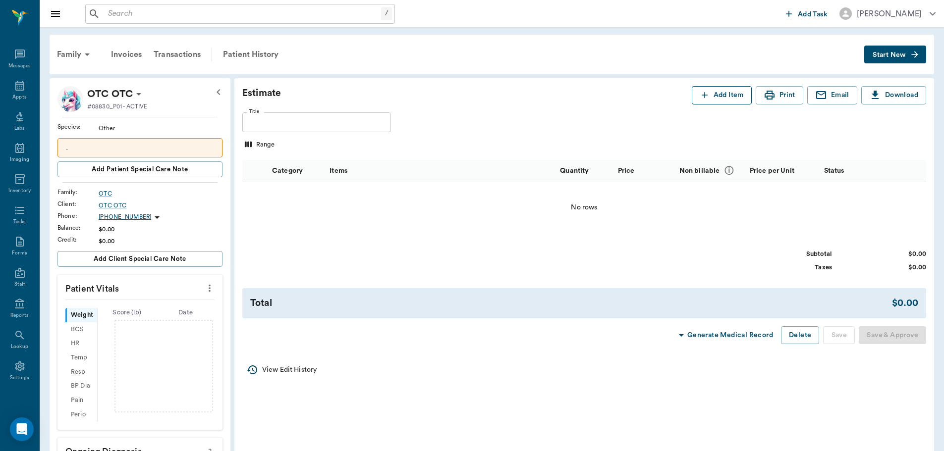
click at [739, 90] on button "Add Item" at bounding box center [722, 95] width 60 height 18
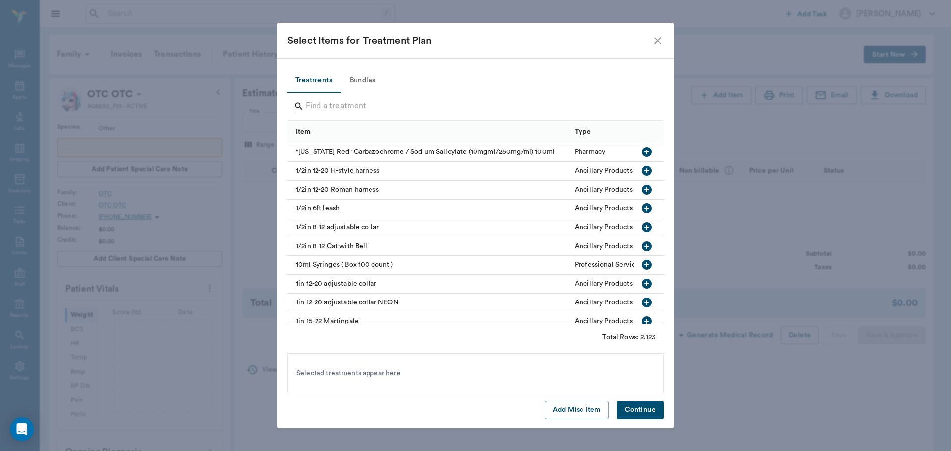
click at [353, 109] on input "Search" at bounding box center [476, 107] width 341 height 16
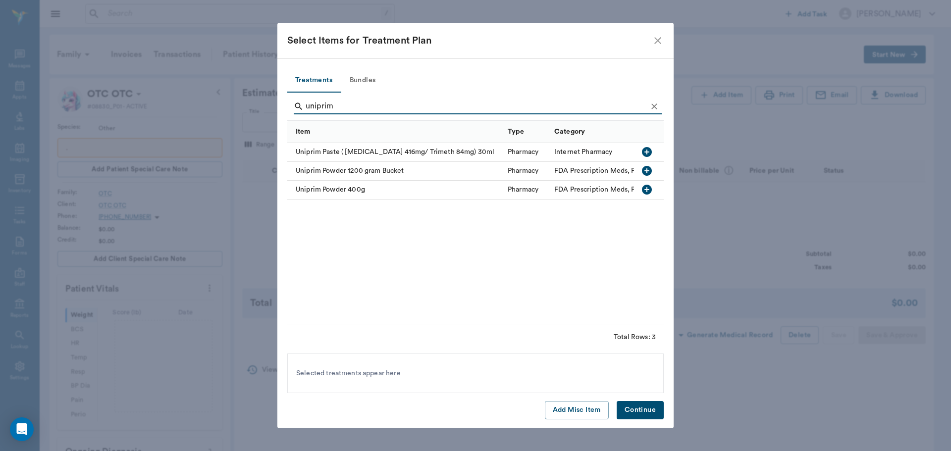
type input "uniprim"
click at [647, 171] on icon "button" at bounding box center [647, 171] width 12 height 12
click at [639, 407] on button "Continue" at bounding box center [640, 410] width 47 height 18
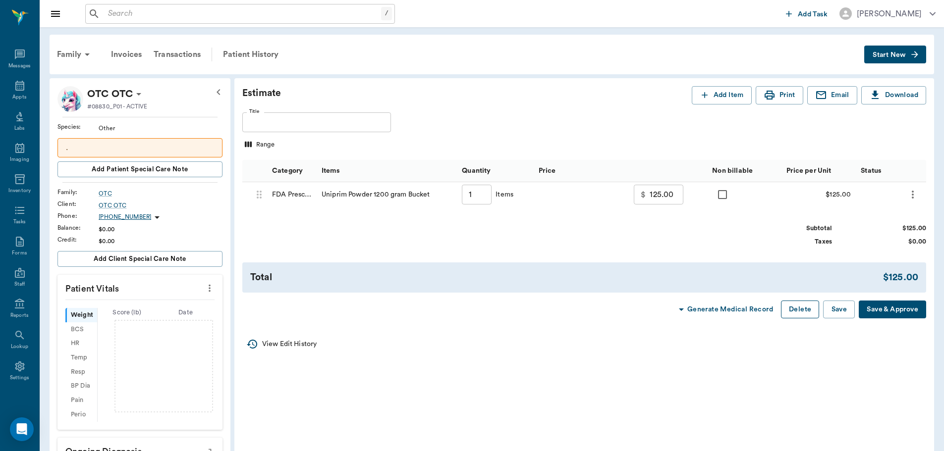
click at [790, 310] on button "Delete" at bounding box center [800, 310] width 38 height 18
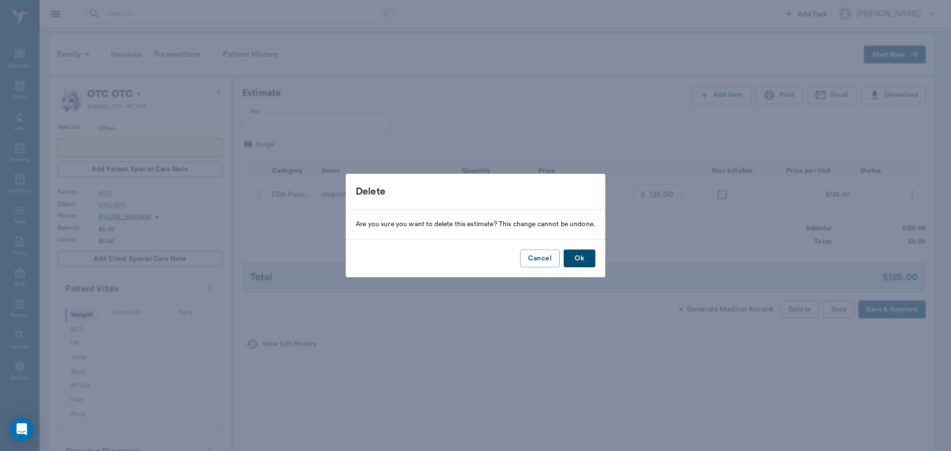
click at [583, 259] on button "Ok" at bounding box center [580, 259] width 32 height 18
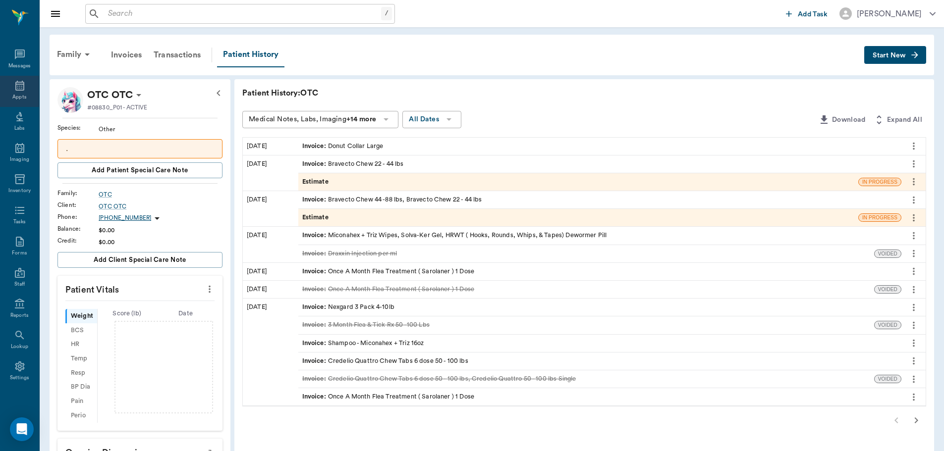
click at [6, 86] on div "Appts" at bounding box center [19, 91] width 39 height 31
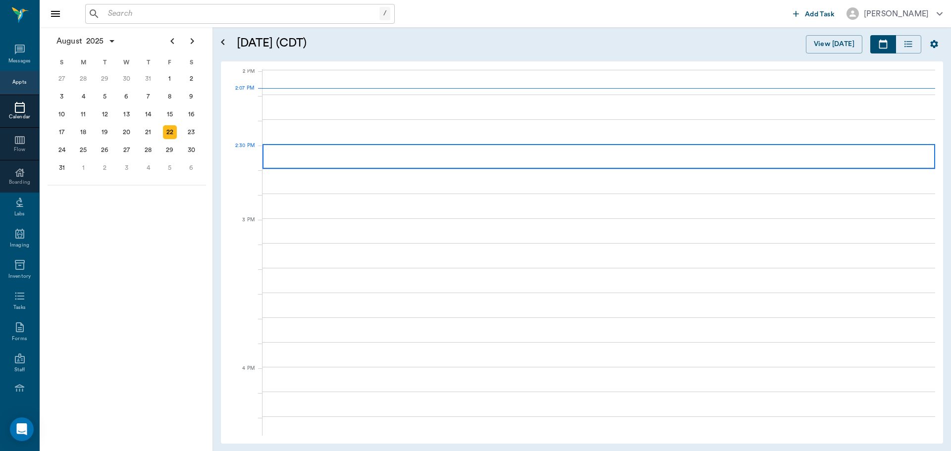
scroll to position [894, 0]
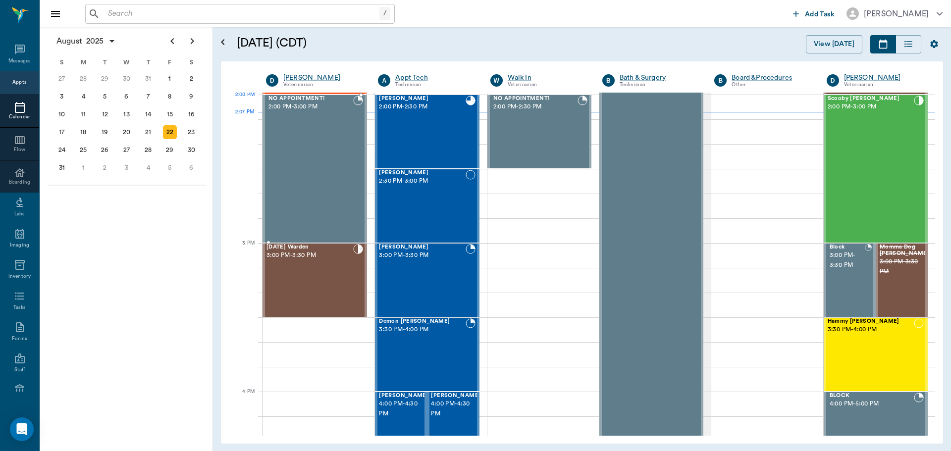
drag, startPoint x: 337, startPoint y: 114, endPoint x: 425, endPoint y: 120, distance: 88.4
click at [345, 114] on div "NO APPOINTMENT! 2:00 PM - 3:00 PM" at bounding box center [310, 169] width 87 height 147
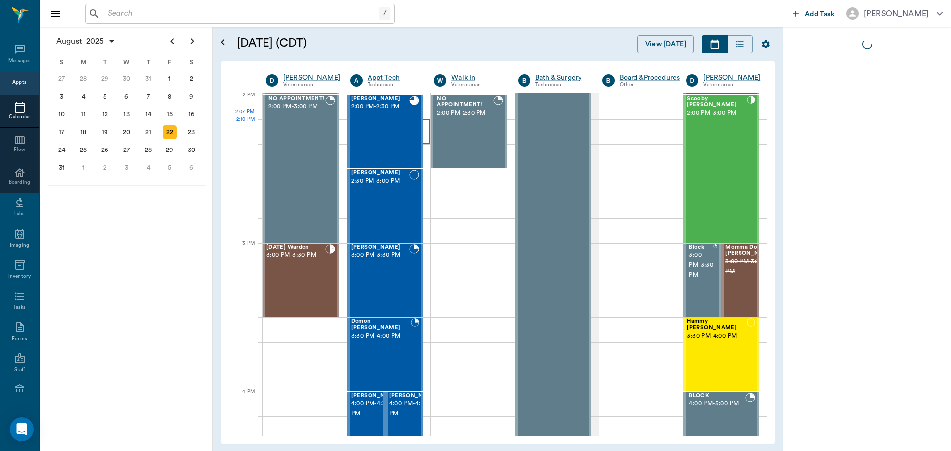
click at [425, 120] on div at bounding box center [389, 131] width 84 height 25
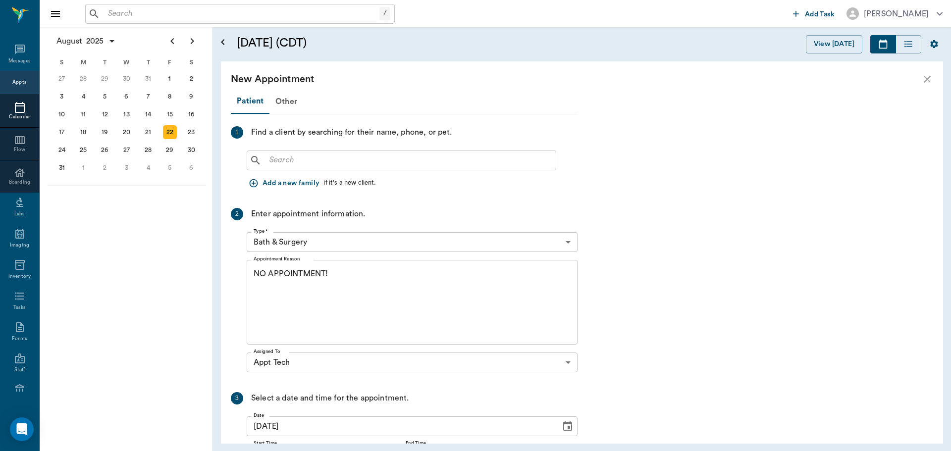
type input "02:00 PM"
type input "03:00 PM"
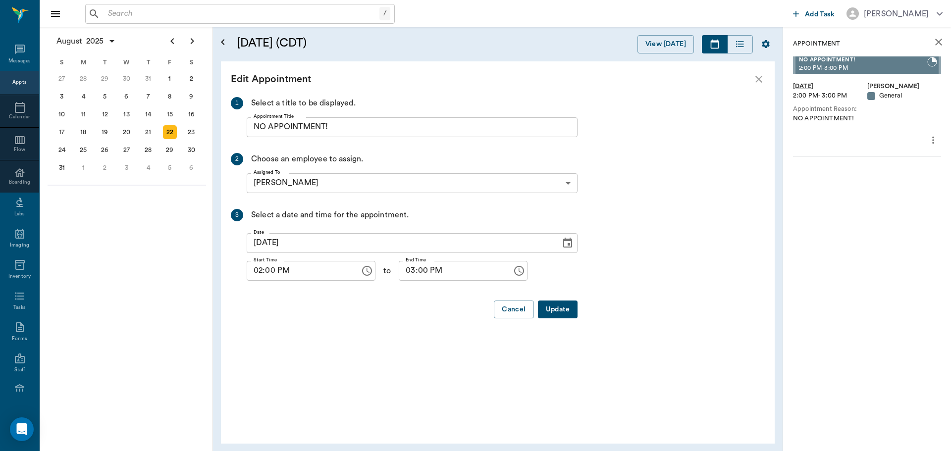
click at [19, 103] on icon at bounding box center [20, 107] width 10 height 11
type input "63ec2f075fda476ae8351a4c"
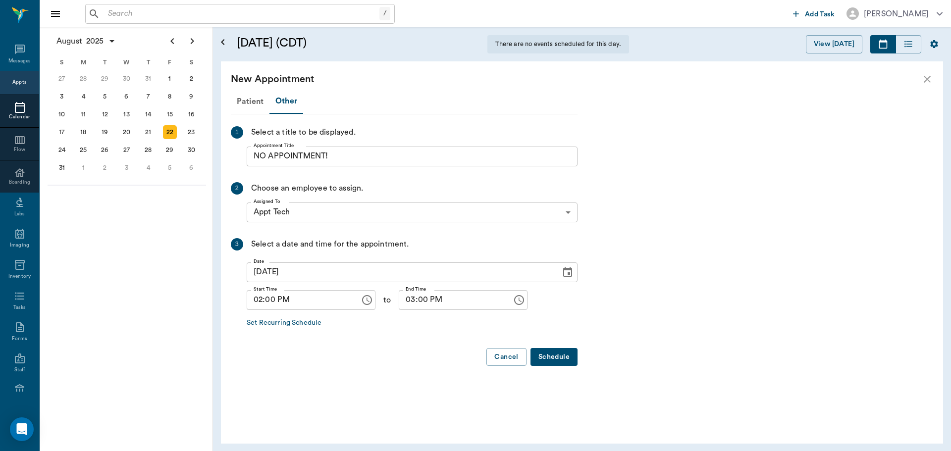
type input "02:10 PM"
type input "02:25 PM"
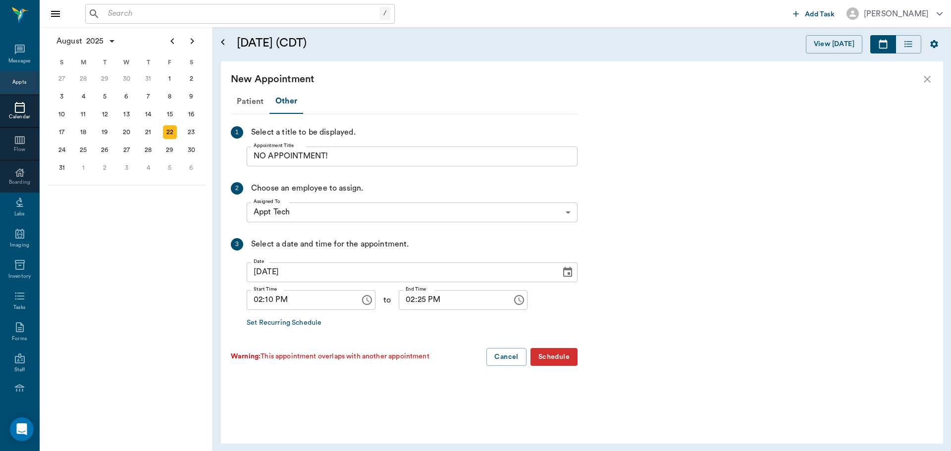
click at [174, 135] on div "22" at bounding box center [170, 132] width 14 height 14
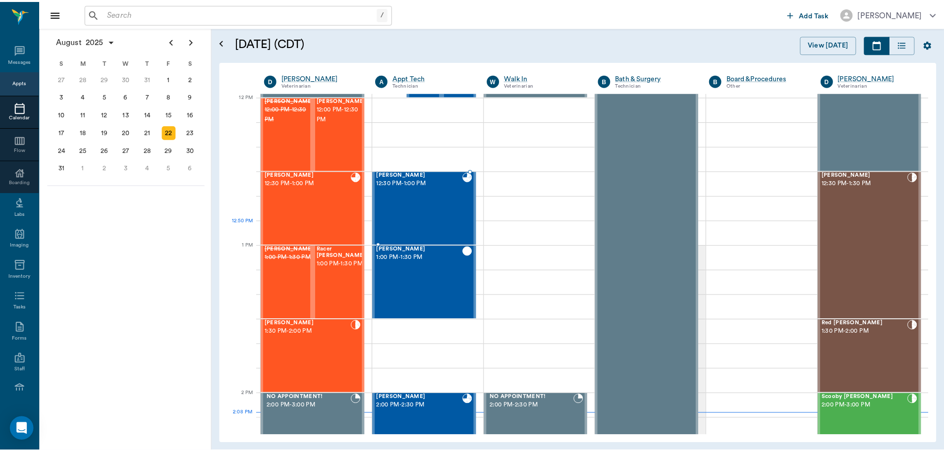
scroll to position [743, 0]
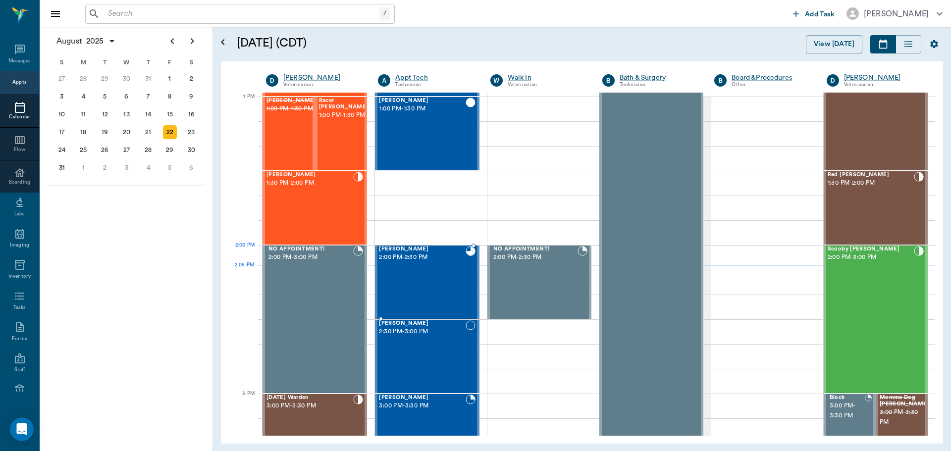
click at [441, 262] on span "2:00 PM - 2:30 PM" at bounding box center [422, 258] width 86 height 10
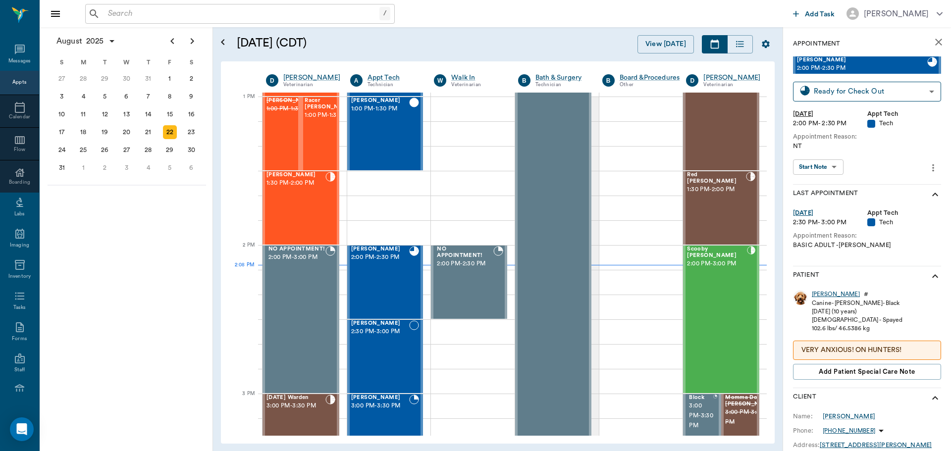
click at [824, 297] on div "Lucy" at bounding box center [836, 294] width 48 height 8
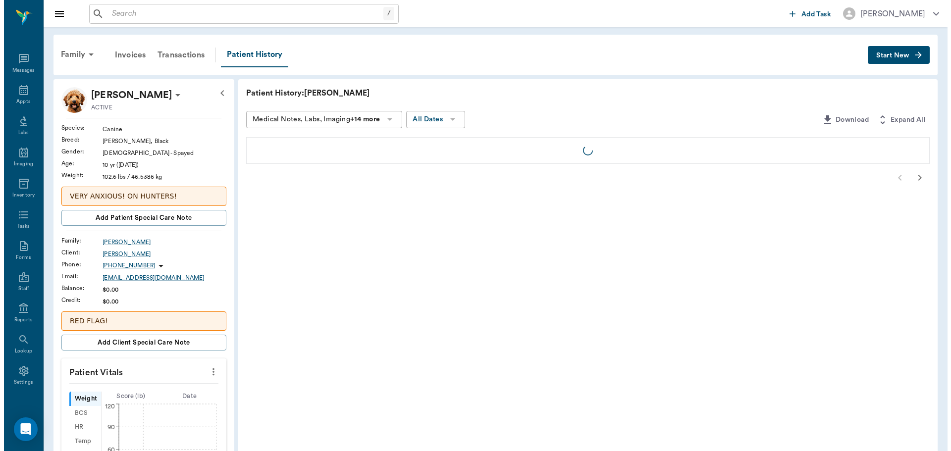
scroll to position [4, 0]
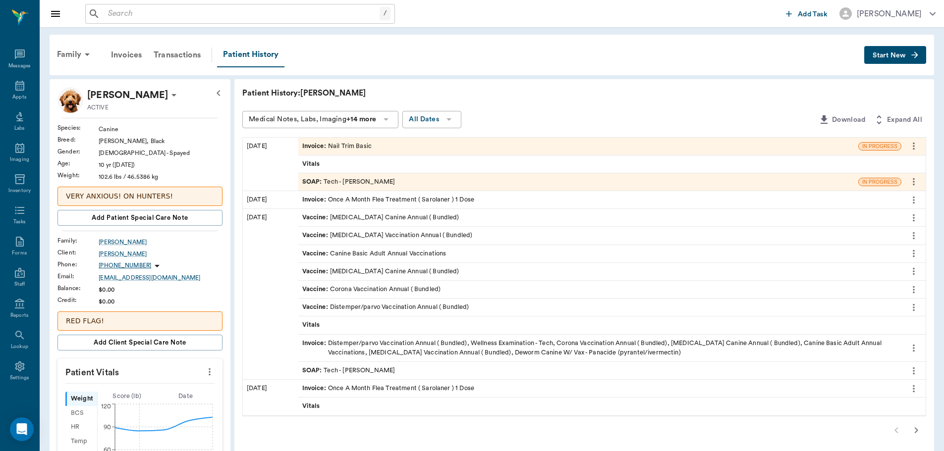
click at [409, 153] on div "Invoice : Nail Trim Basic" at bounding box center [578, 146] width 560 height 17
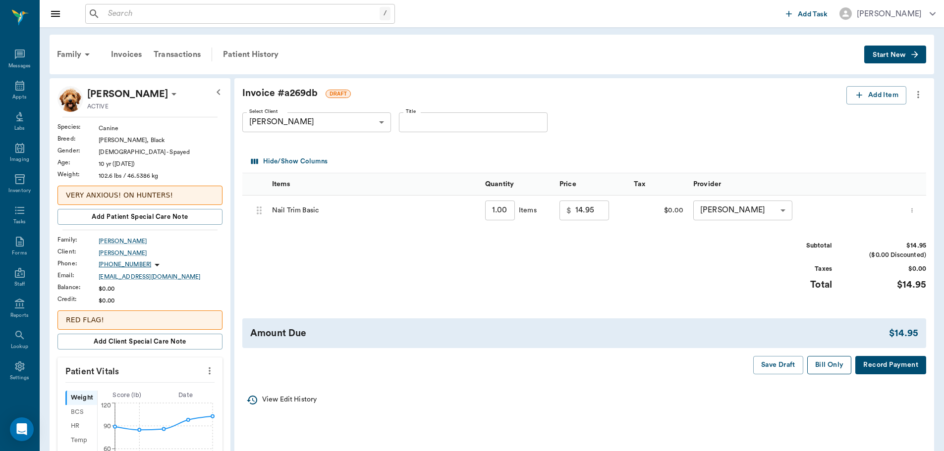
click at [828, 366] on button "Bill Only" at bounding box center [829, 365] width 45 height 18
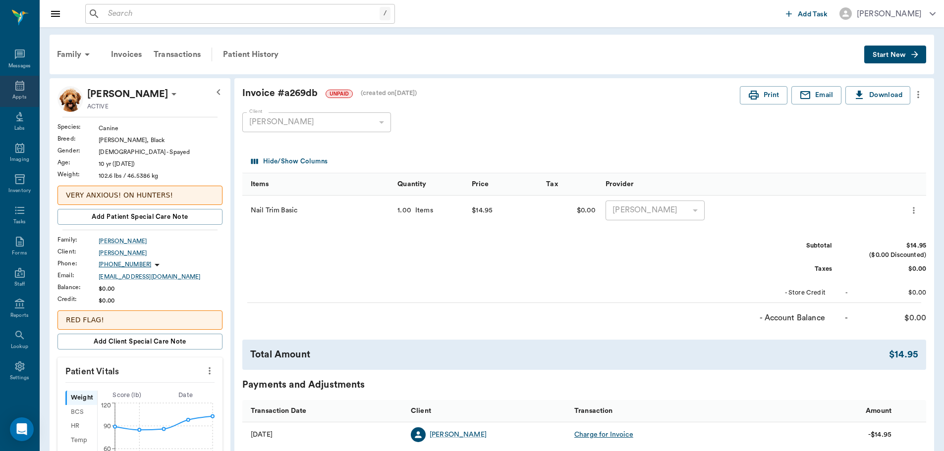
click at [15, 89] on icon at bounding box center [20, 86] width 12 height 12
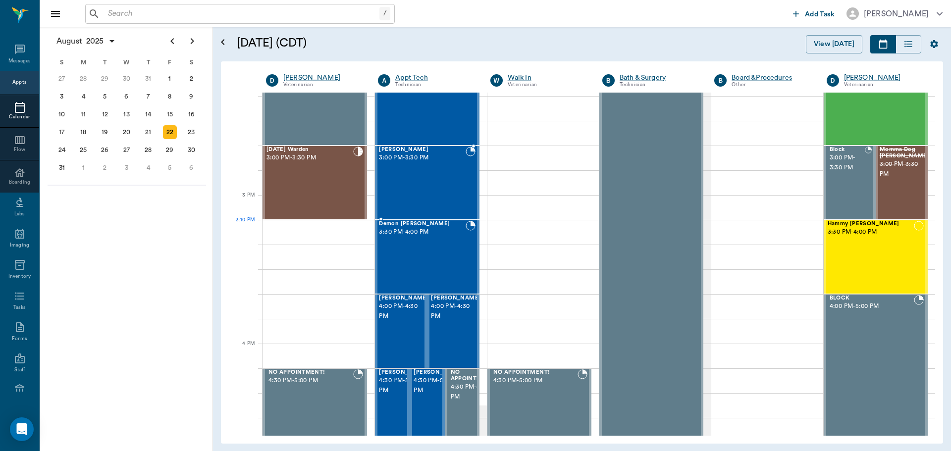
scroll to position [843, 0]
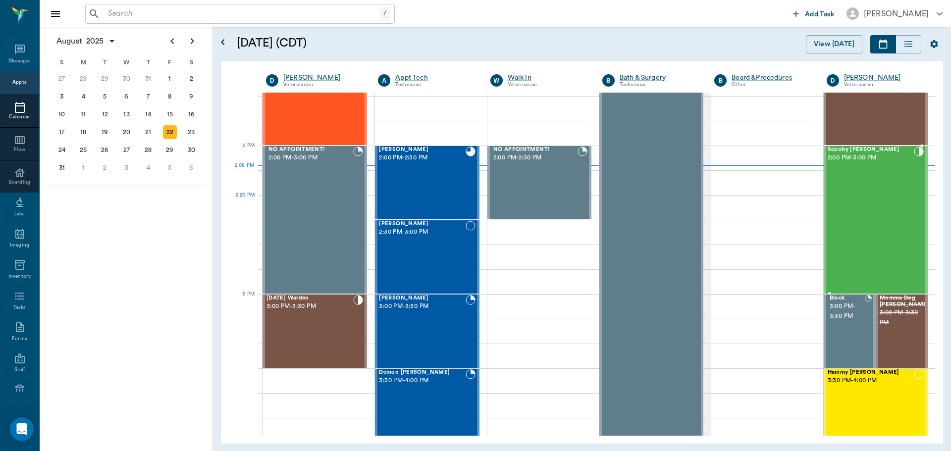
click at [842, 214] on div "Scooby Buhrer 2:00 PM - 3:00 PM" at bounding box center [871, 220] width 86 height 147
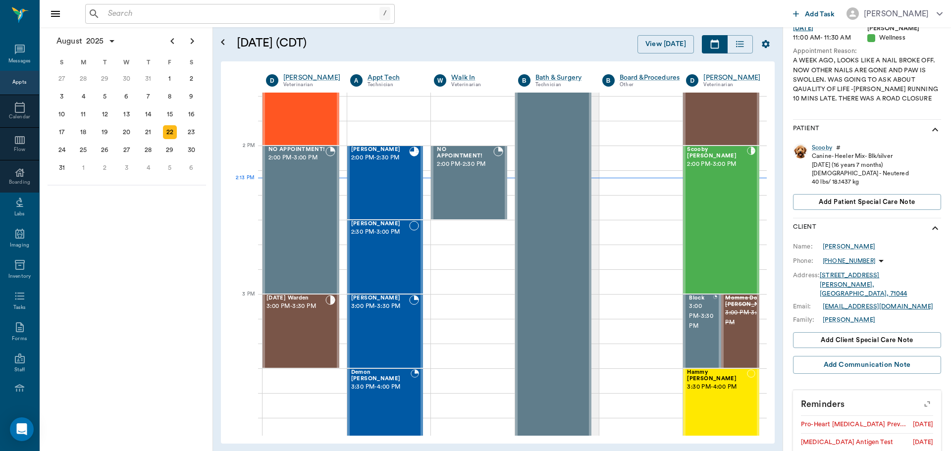
scroll to position [198, 0]
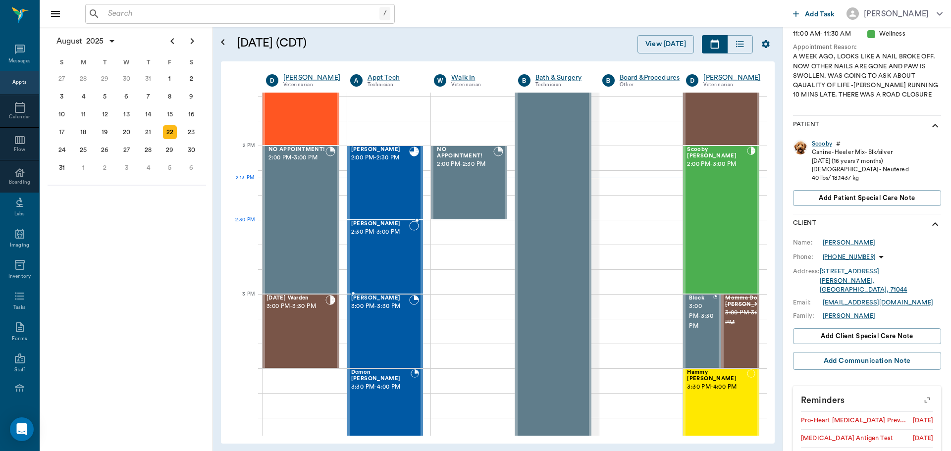
click at [399, 240] on div "Chichi Demoss 2:30 PM - 3:00 PM" at bounding box center [380, 257] width 58 height 72
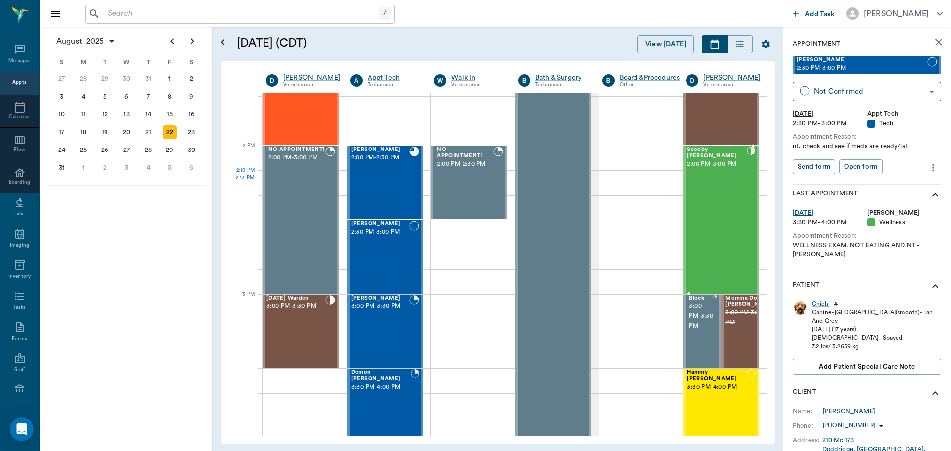
click at [712, 187] on div "Scooby Buhrer 2:00 PM - 3:00 PM" at bounding box center [717, 220] width 60 height 147
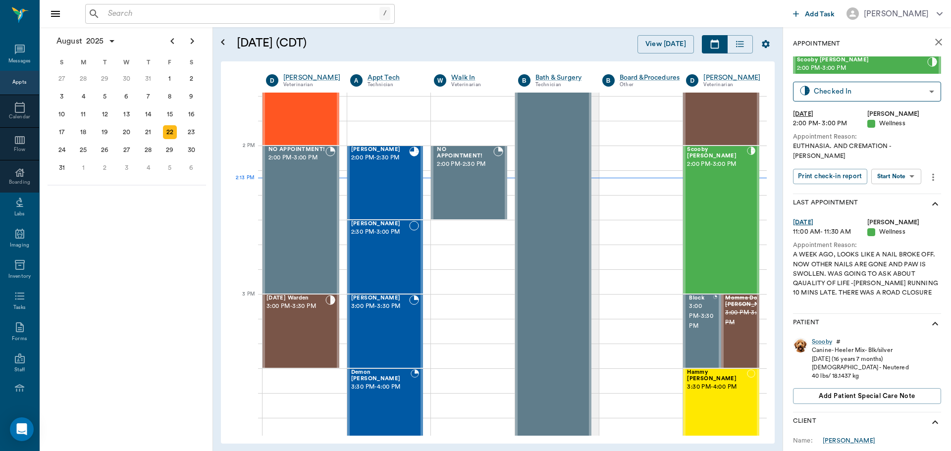
click at [885, 167] on body "/ ​ Add Task Dr. Bert Ellsworth Nectar Messages Appts Calendar Flow Boarding La…" at bounding box center [475, 225] width 951 height 451
click at [889, 188] on button "View SOAP" at bounding box center [886, 187] width 34 height 11
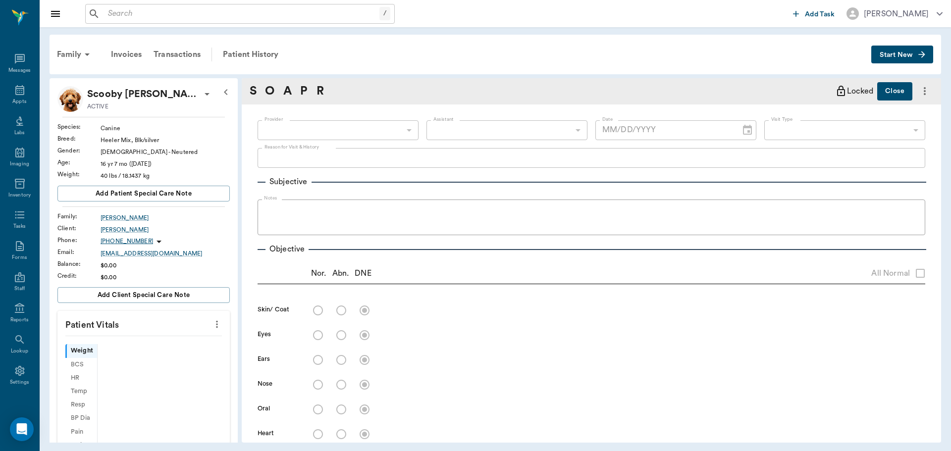
scroll to position [4, 0]
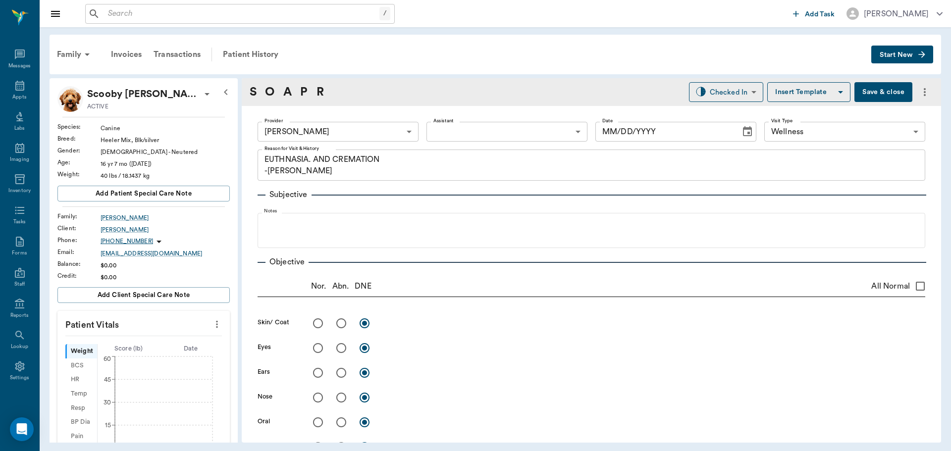
type input "670e8b52b987dc0b25a864ee"
type input "65d2be4f46e3a538d89b8c14"
type textarea "EUTHNASIA. AND CREMATION -LORY"
type input "[DATE]"
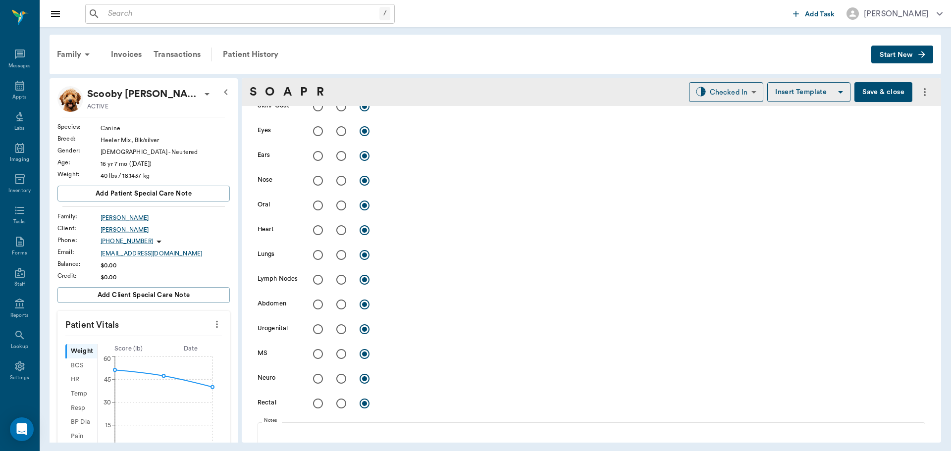
scroll to position [163, 0]
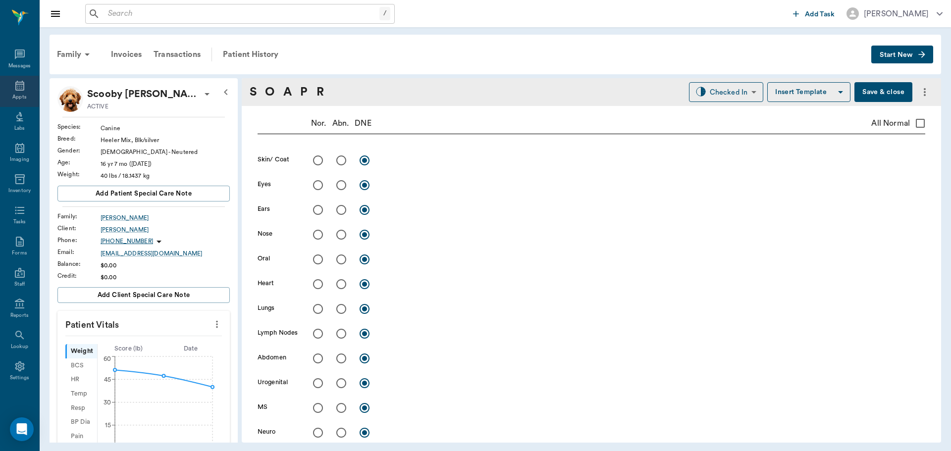
click at [17, 92] on div "Appts" at bounding box center [19, 91] width 39 height 31
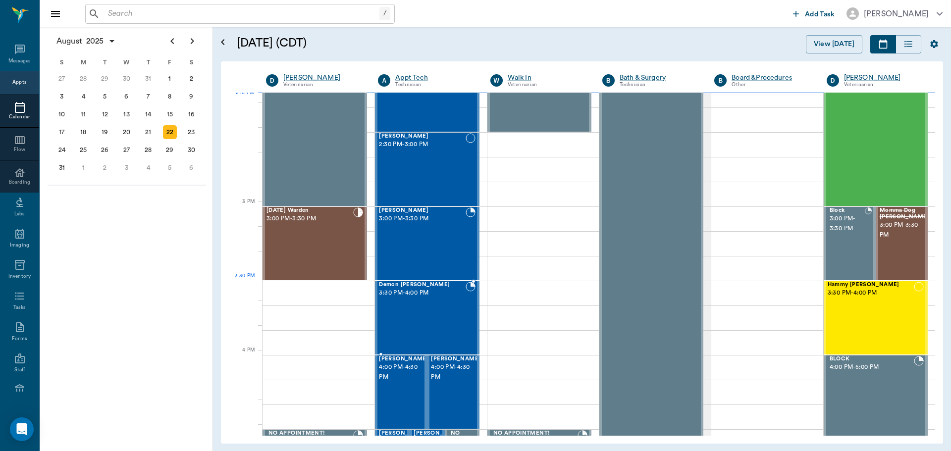
scroll to position [942, 0]
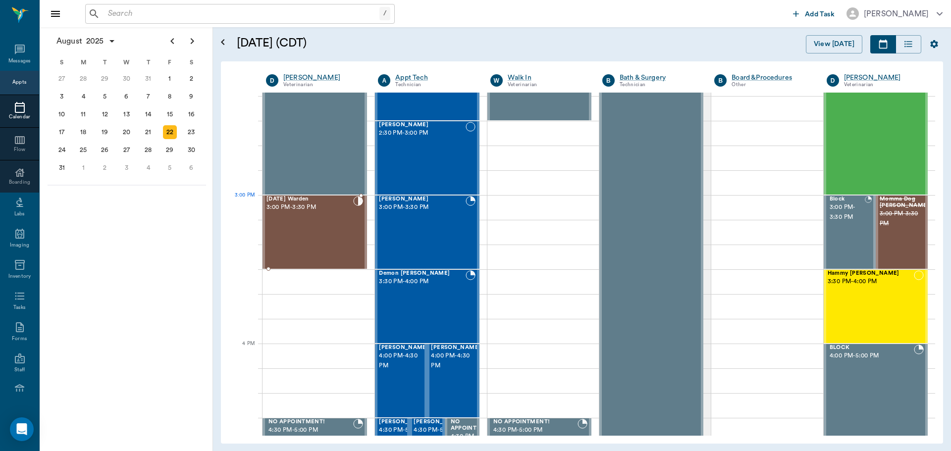
click at [325, 219] on div "Karma Warden 3:00 PM - 3:30 PM" at bounding box center [310, 232] width 87 height 72
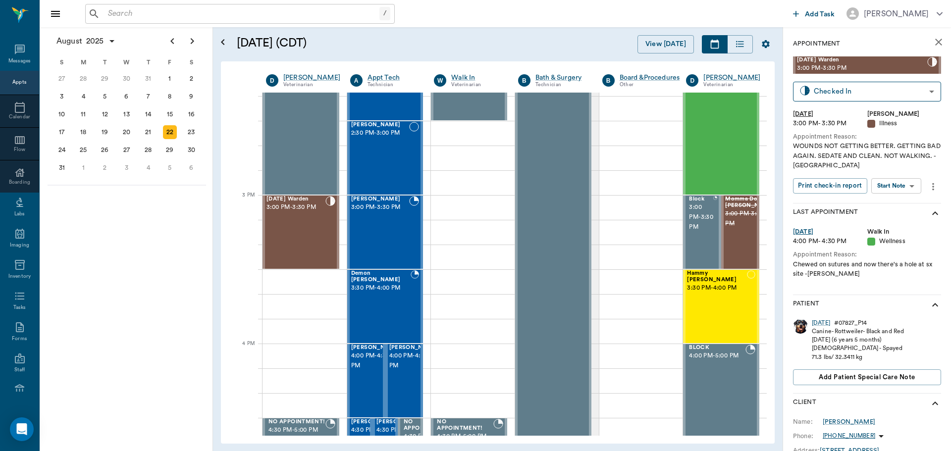
click at [902, 182] on body "/ ​ Add Task Dr. Bert Ellsworth Nectar Messages Appts Calendar Flow Boarding La…" at bounding box center [475, 225] width 951 height 451
click at [905, 200] on li "View SOAP" at bounding box center [897, 206] width 69 height 16
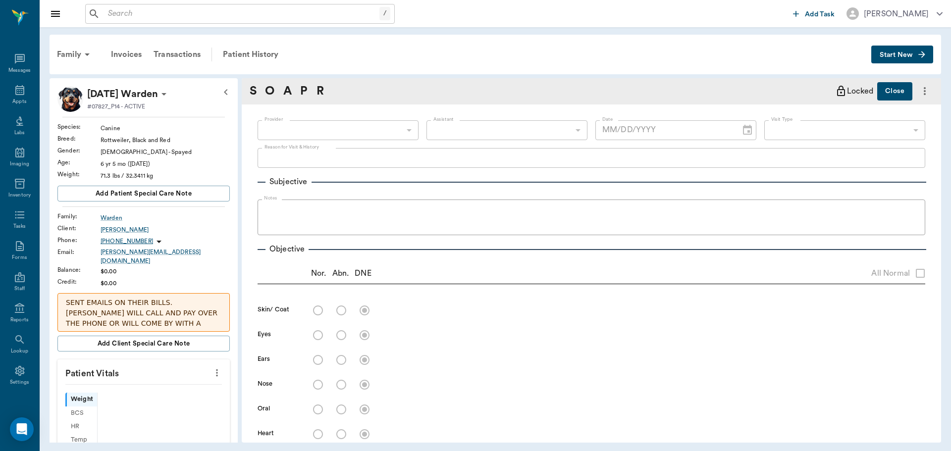
scroll to position [4, 0]
type input "63ec2f075fda476ae8351a4d"
type input "65d2be4f46e3a538d89b8c15"
type textarea "WOUNDS NOT GETTING BETTER. GETTING BAD AGAIN. SEDATE AND CLEAN. NOT WALKING. -[…"
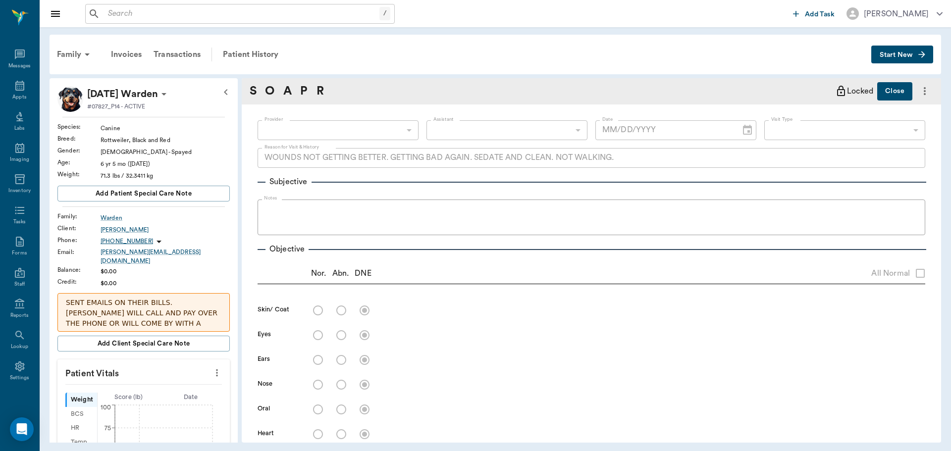
type input "[DATE]"
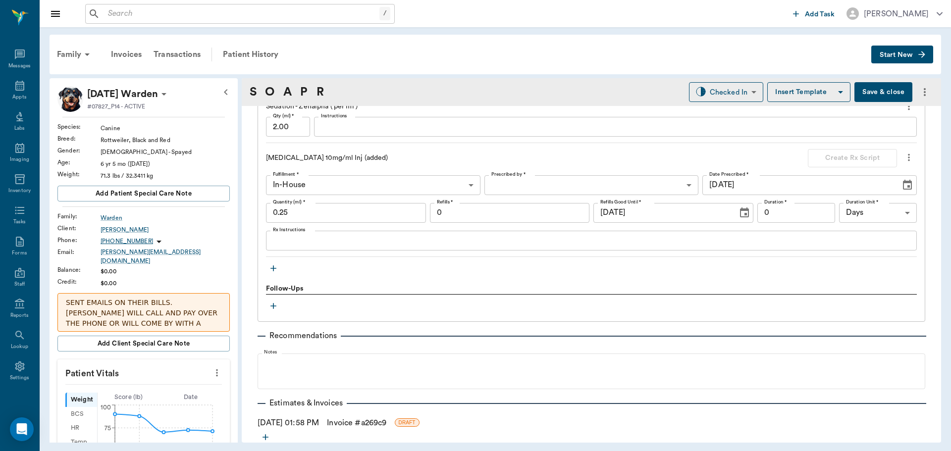
scroll to position [743, 0]
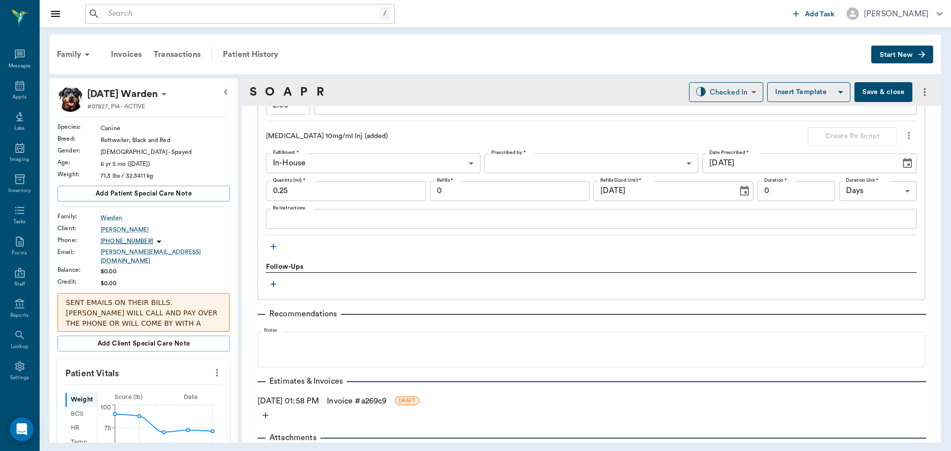
click at [279, 246] on button "button" at bounding box center [273, 246] width 15 height 15
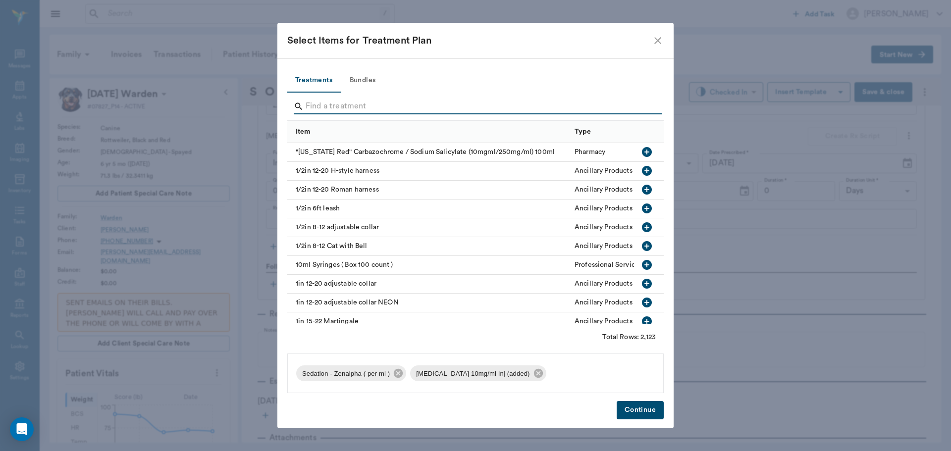
click at [361, 109] on input "Search" at bounding box center [476, 107] width 341 height 16
type input "cbc"
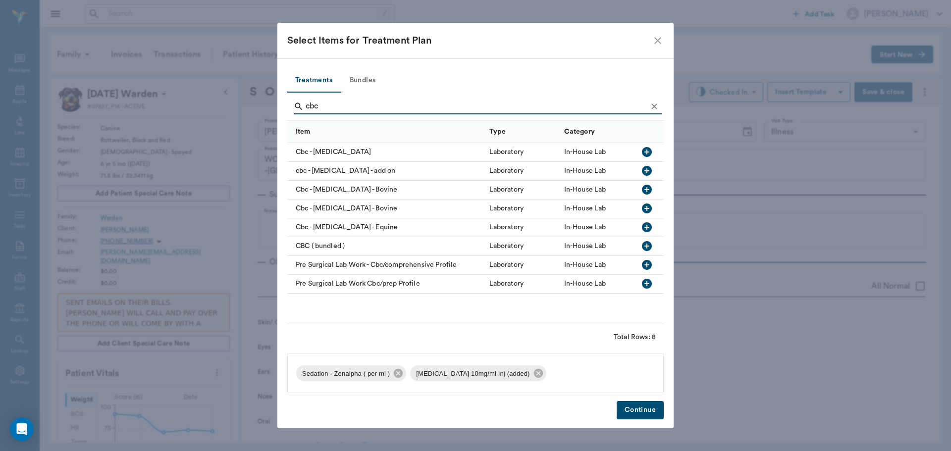
scroll to position [743, 0]
click at [652, 148] on icon "button" at bounding box center [647, 152] width 12 height 12
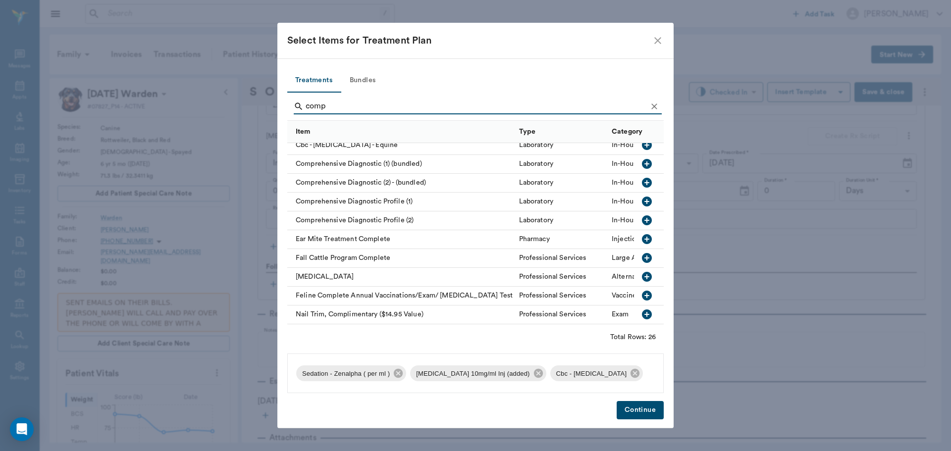
scroll to position [149, 0]
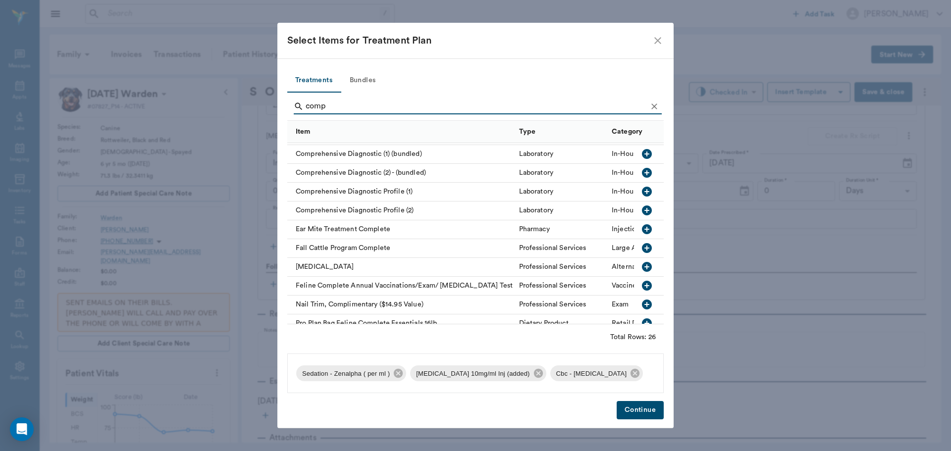
type input "comp"
click at [642, 192] on icon "button" at bounding box center [647, 192] width 10 height 10
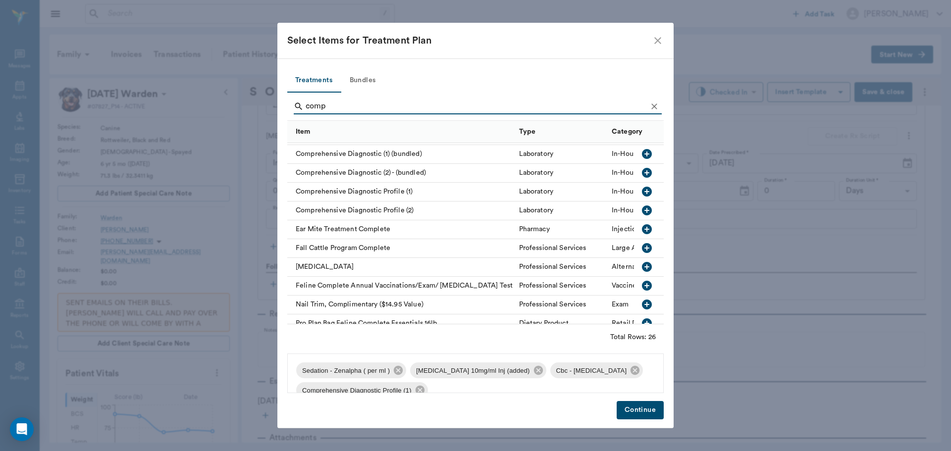
click at [645, 414] on button "Continue" at bounding box center [640, 410] width 47 height 18
